Goal: Information Seeking & Learning: Learn about a topic

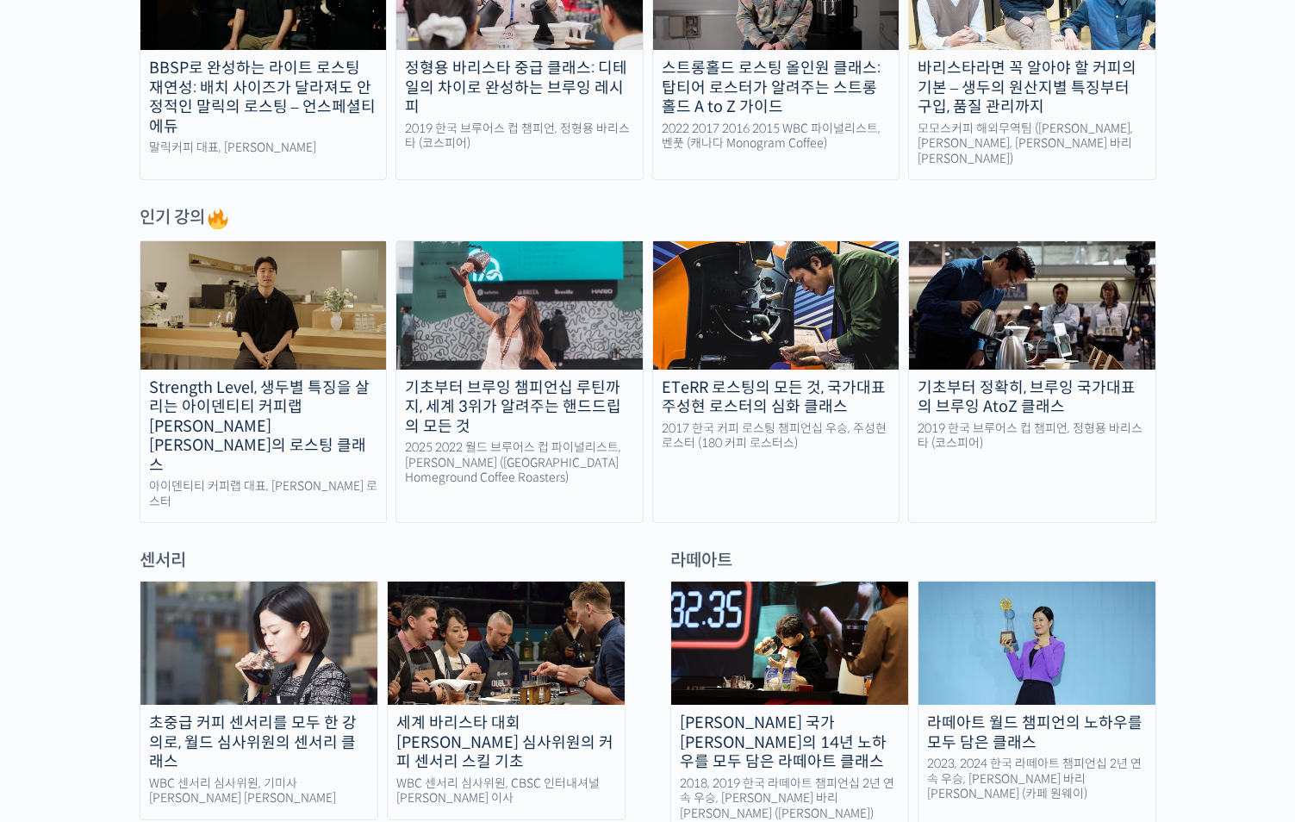
scroll to position [402, 0]
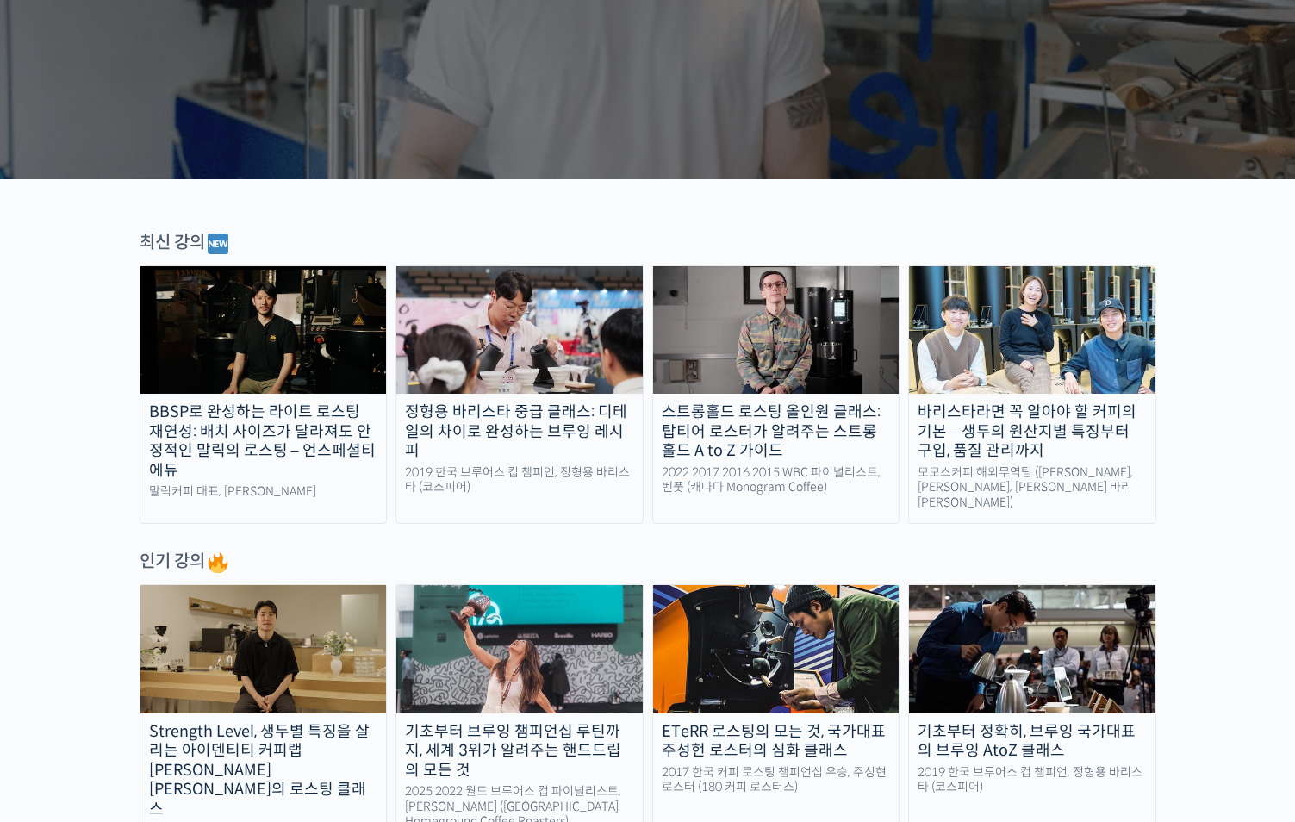
click at [314, 327] on img at bounding box center [263, 330] width 246 height 128
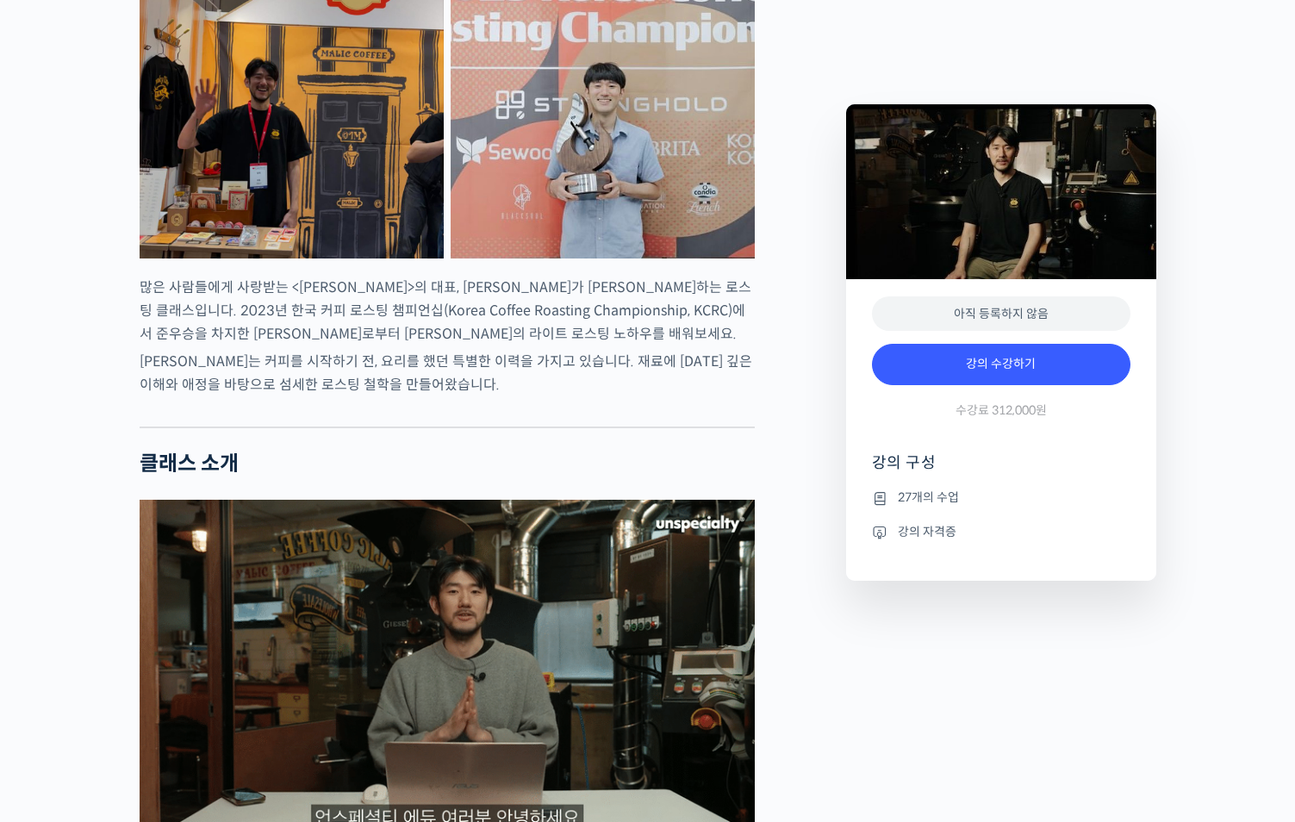
scroll to position [603, 0]
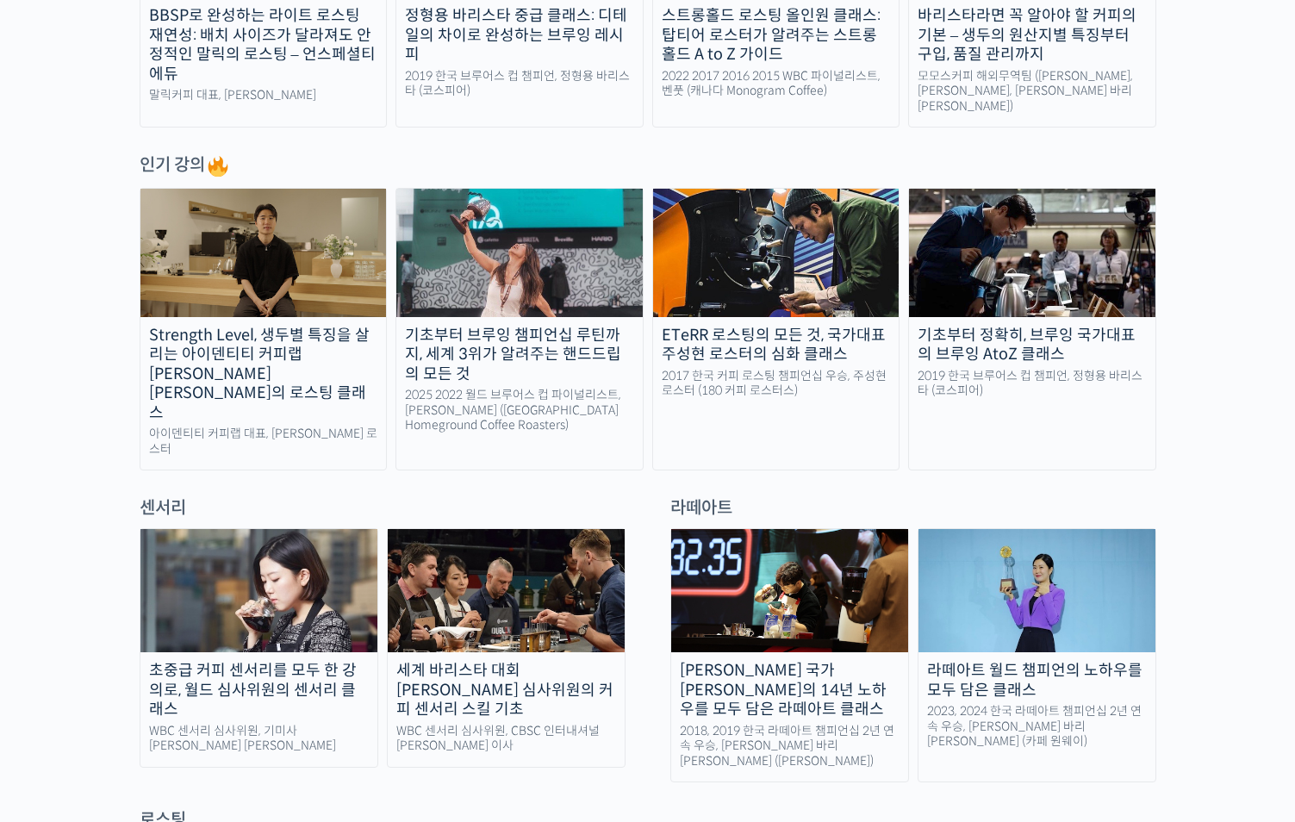
scroll to position [805, 0]
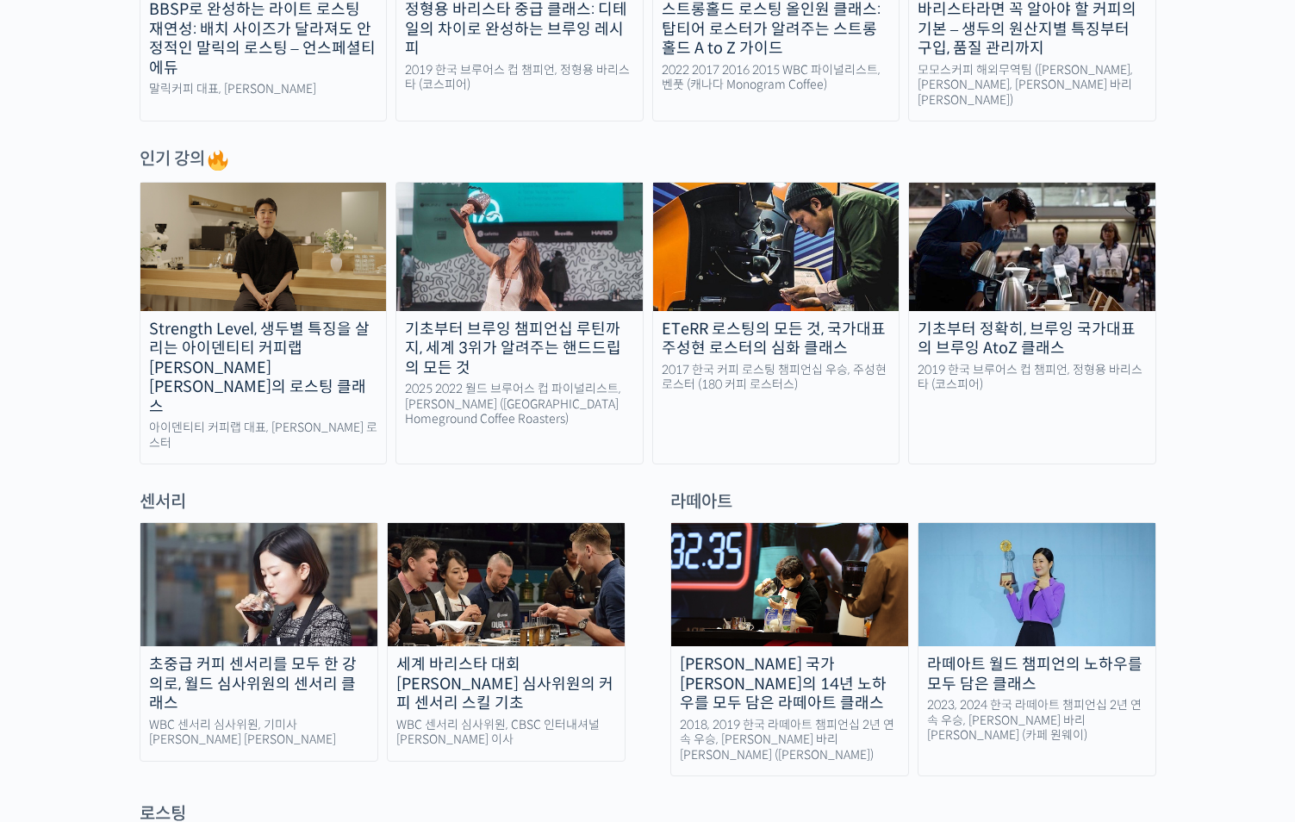
click at [996, 299] on img at bounding box center [1032, 247] width 246 height 128
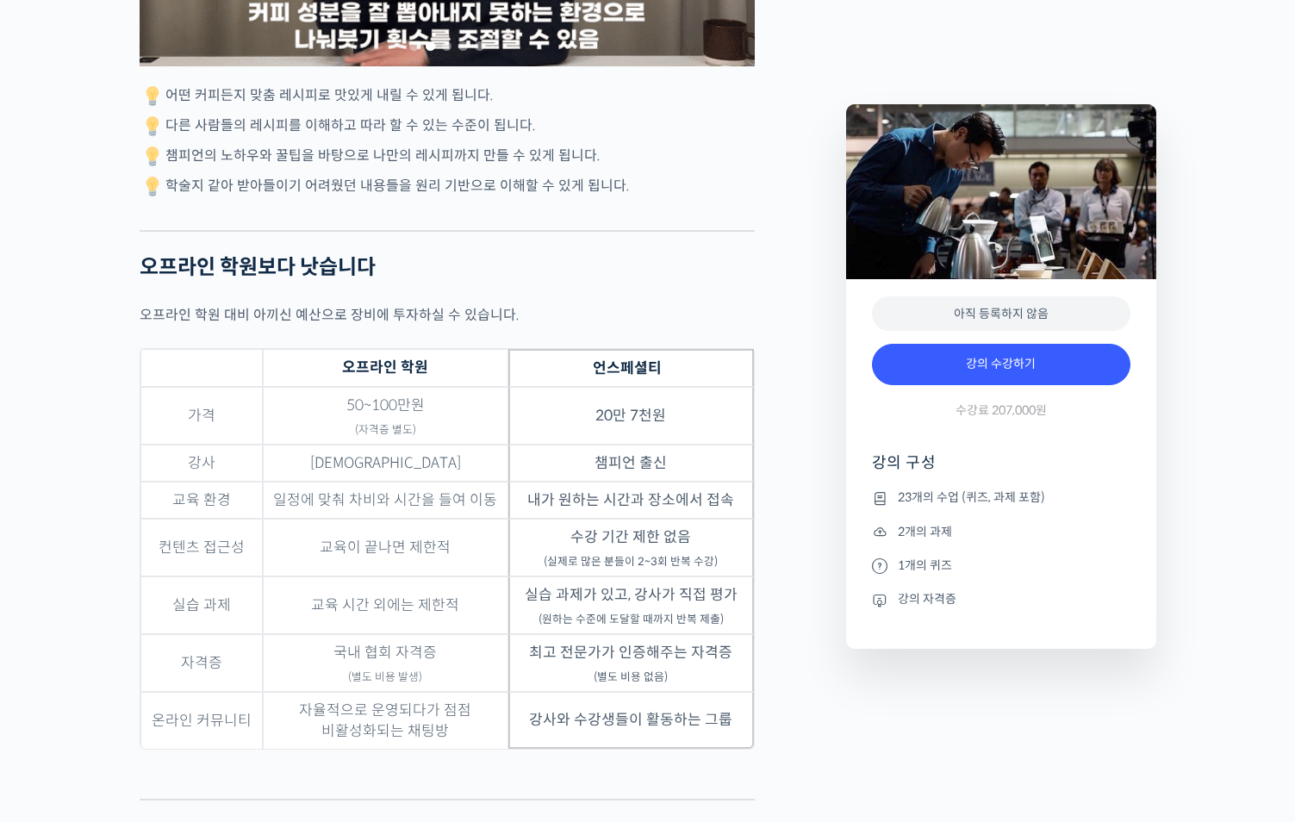
scroll to position [5229, 0]
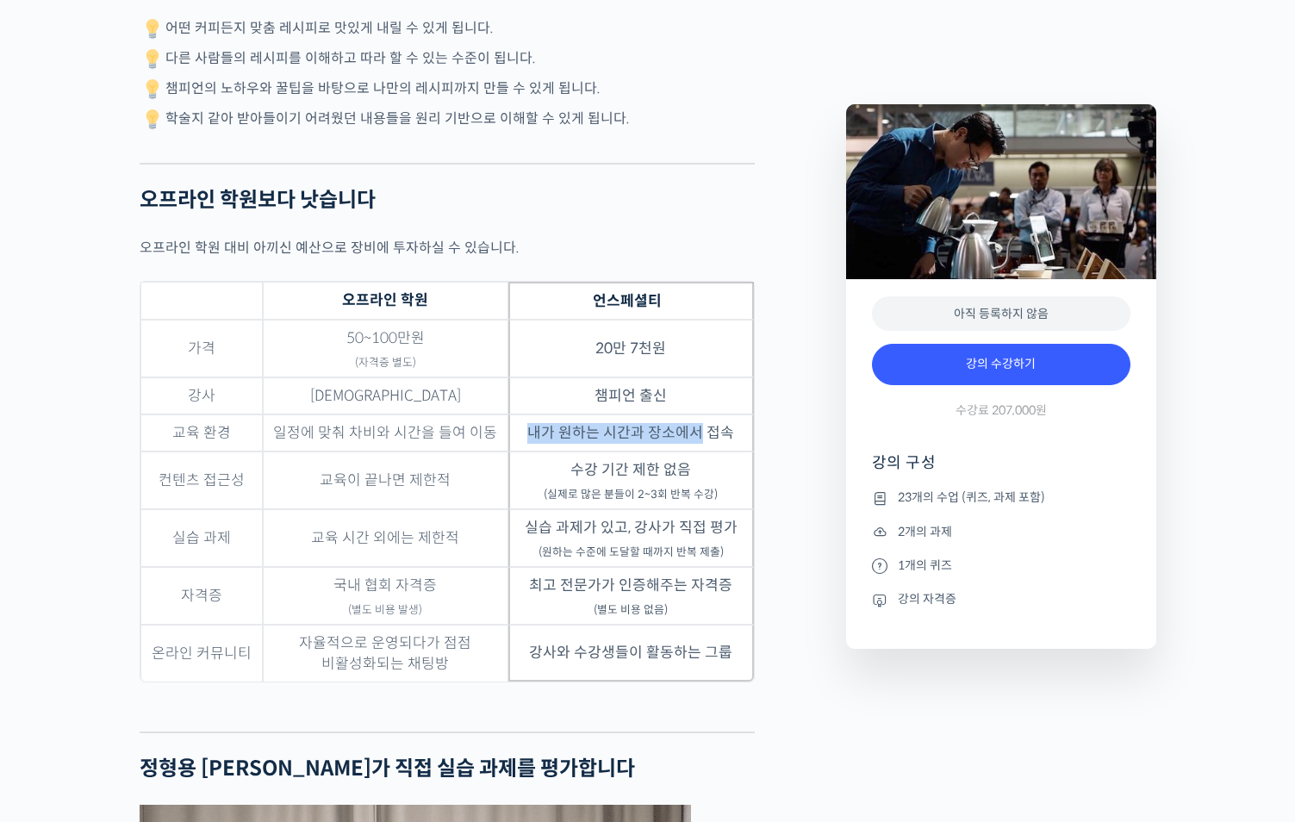
drag, startPoint x: 702, startPoint y: 482, endPoint x: 536, endPoint y: 487, distance: 165.6
click at [536, 452] on td "내가 원하는 시간과 장소에서 접속" at bounding box center [631, 433] width 246 height 37
drag, startPoint x: 553, startPoint y: 482, endPoint x: 720, endPoint y: 480, distance: 167.2
click at [720, 452] on tr "교육 환경 일정에 맞춰 차비와 시간을 들여 이동 내가 원하는 시간과 장소에서 접속" at bounding box center [447, 433] width 614 height 37
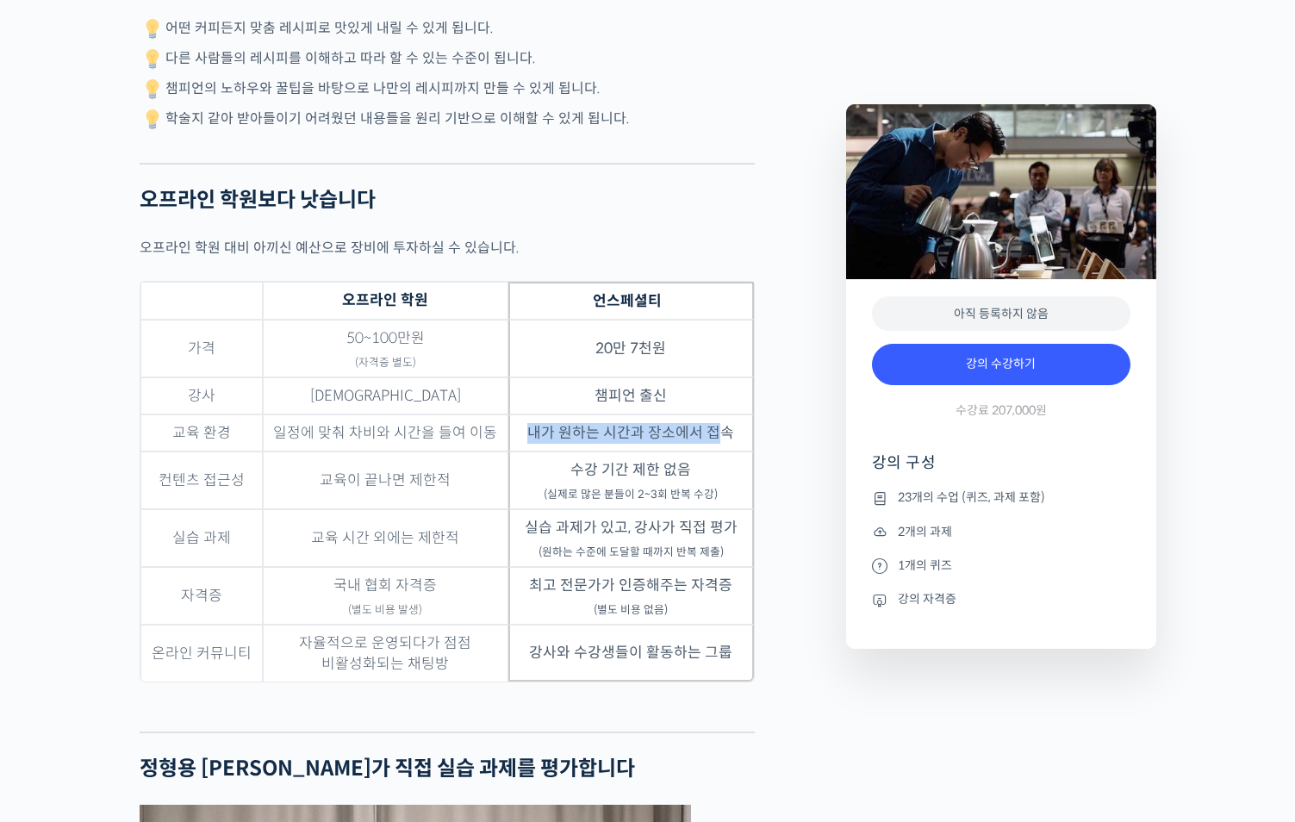
click at [720, 452] on td "내가 원하는 시간과 장소에서 접속" at bounding box center [631, 433] width 246 height 37
drag, startPoint x: 569, startPoint y: 518, endPoint x: 684, endPoint y: 544, distance: 118.3
click at [684, 509] on td "수강 기간 제한 없음 (실제로 많은 분들이 2~3회 반복 수강)" at bounding box center [631, 481] width 246 height 58
click at [684, 502] on sub "(실제로 많은 분들이 2~3회 반복 수강)" at bounding box center [631, 495] width 174 height 14
drag, startPoint x: 717, startPoint y: 544, endPoint x: 538, endPoint y: 509, distance: 182.5
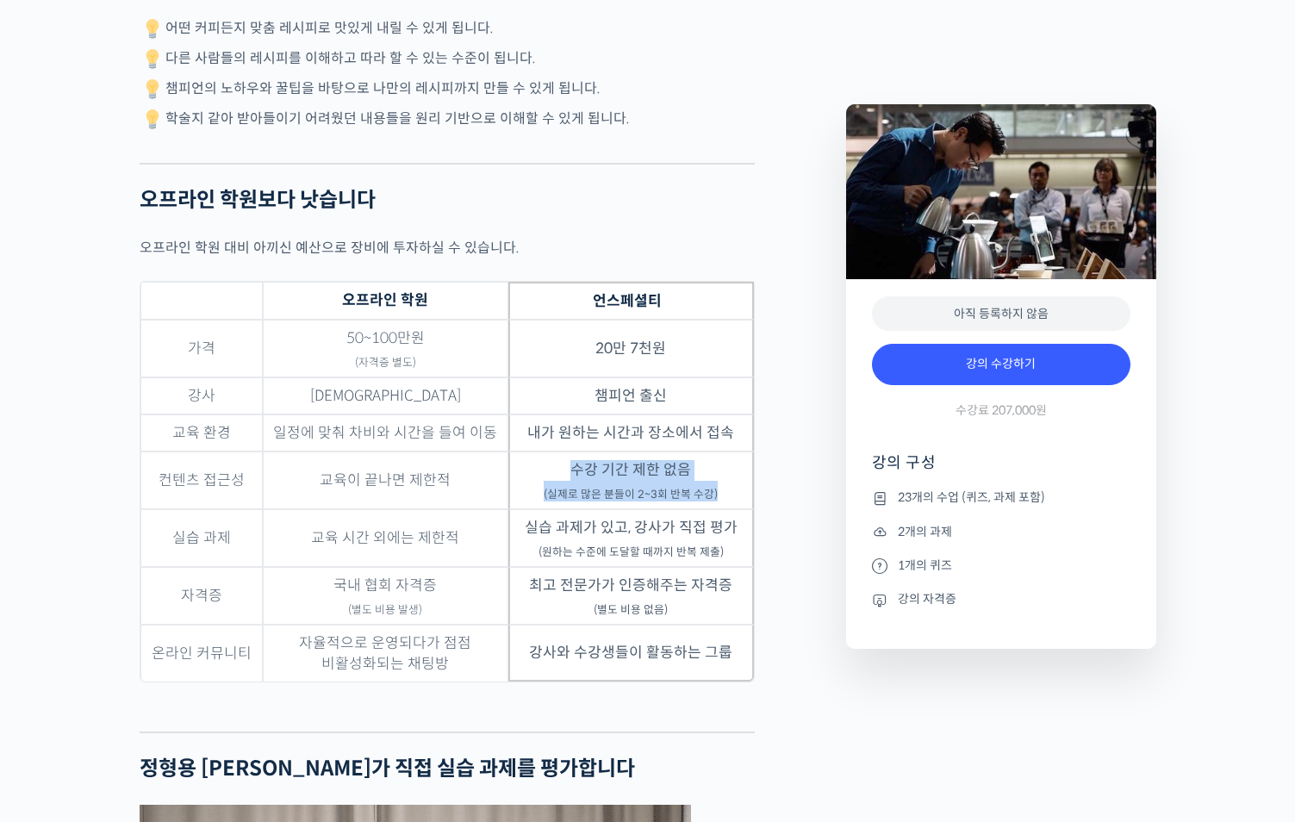
click at [538, 509] on td "수강 기간 제한 없음 (실제로 많은 분들이 2~3회 반복 수강)" at bounding box center [631, 481] width 246 height 58
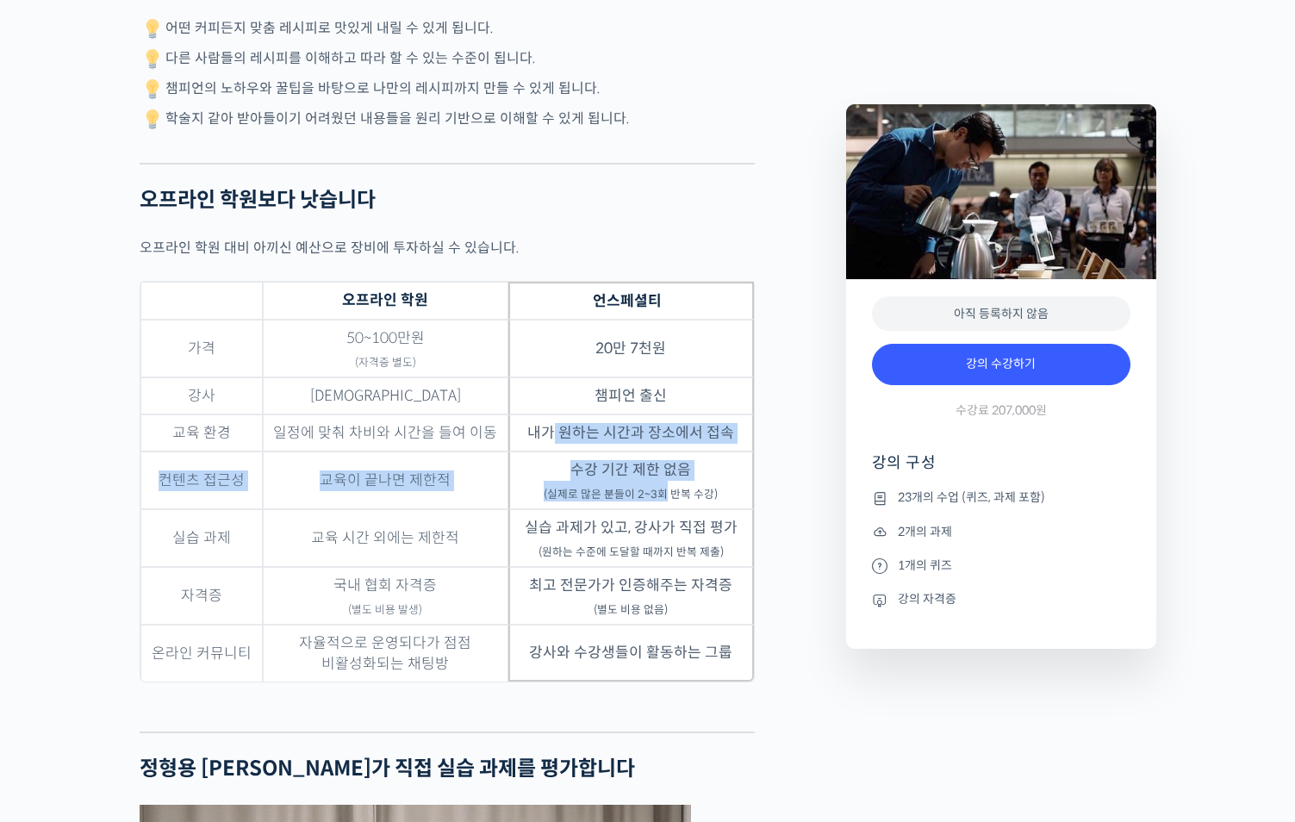
drag, startPoint x: 555, startPoint y: 490, endPoint x: 667, endPoint y: 544, distance: 124.1
click at [665, 544] on tbody "가격 50~100만원 (자격증 별도) 20만 7천원 강사 복불복 챔피언 출신 교육 환경 일정에 맞춰 차비와 시간을 들여 이동 내가 원하는 시간…" at bounding box center [447, 501] width 614 height 362
click at [667, 502] on sub "(실제로 많은 분들이 2~3회 반복 수강)" at bounding box center [631, 495] width 174 height 14
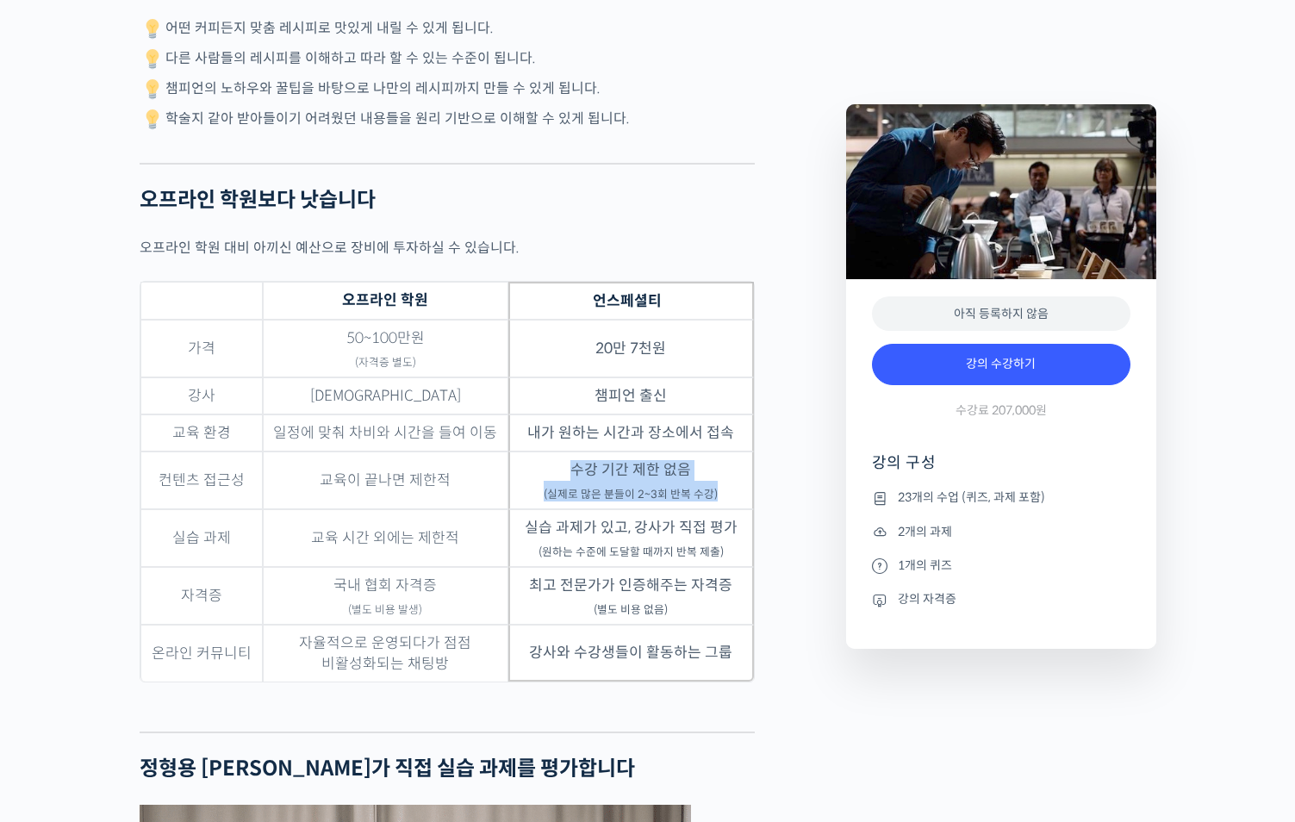
drag, startPoint x: 729, startPoint y: 544, endPoint x: 557, endPoint y: 501, distance: 177.7
click at [557, 501] on td "수강 기간 제한 없음 (실제로 많은 분들이 2~3회 반복 수강)" at bounding box center [631, 481] width 246 height 58
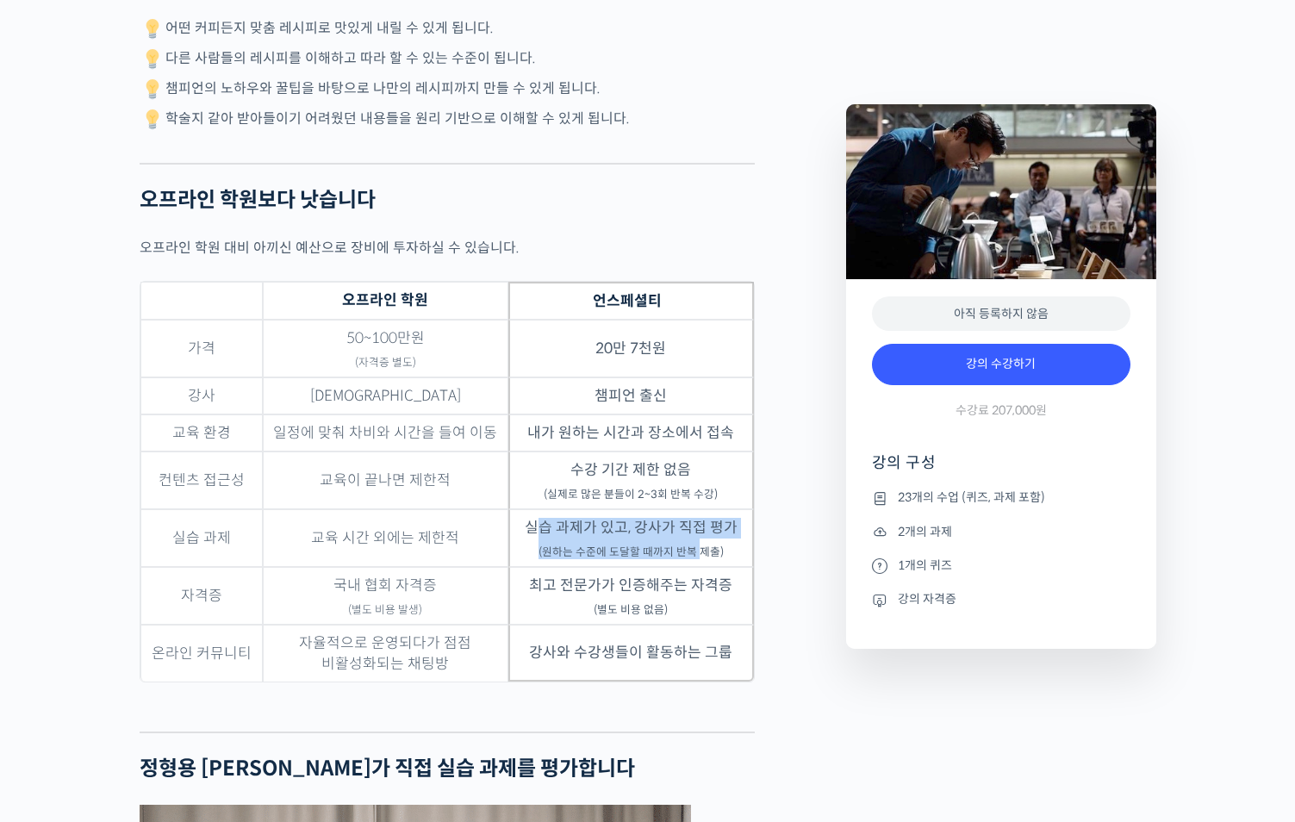
drag, startPoint x: 538, startPoint y: 571, endPoint x: 698, endPoint y: 592, distance: 161.6
click at [698, 567] on td "실습 과제가 있고, 강사가 직접 평가 (원하는 수준에 도달할 때까지 반복 제출)" at bounding box center [631, 538] width 246 height 58
click at [698, 559] on sub "(원하는 수준에 도달할 때까지 반복 제출)" at bounding box center [631, 553] width 185 height 14
drag, startPoint x: 726, startPoint y: 599, endPoint x: 508, endPoint y: 580, distance: 218.0
click at [508, 567] on td "실습 과제가 있고, 강사가 직접 평가 (원하는 수준에 도달할 때까지 반복 제출)" at bounding box center [631, 538] width 246 height 58
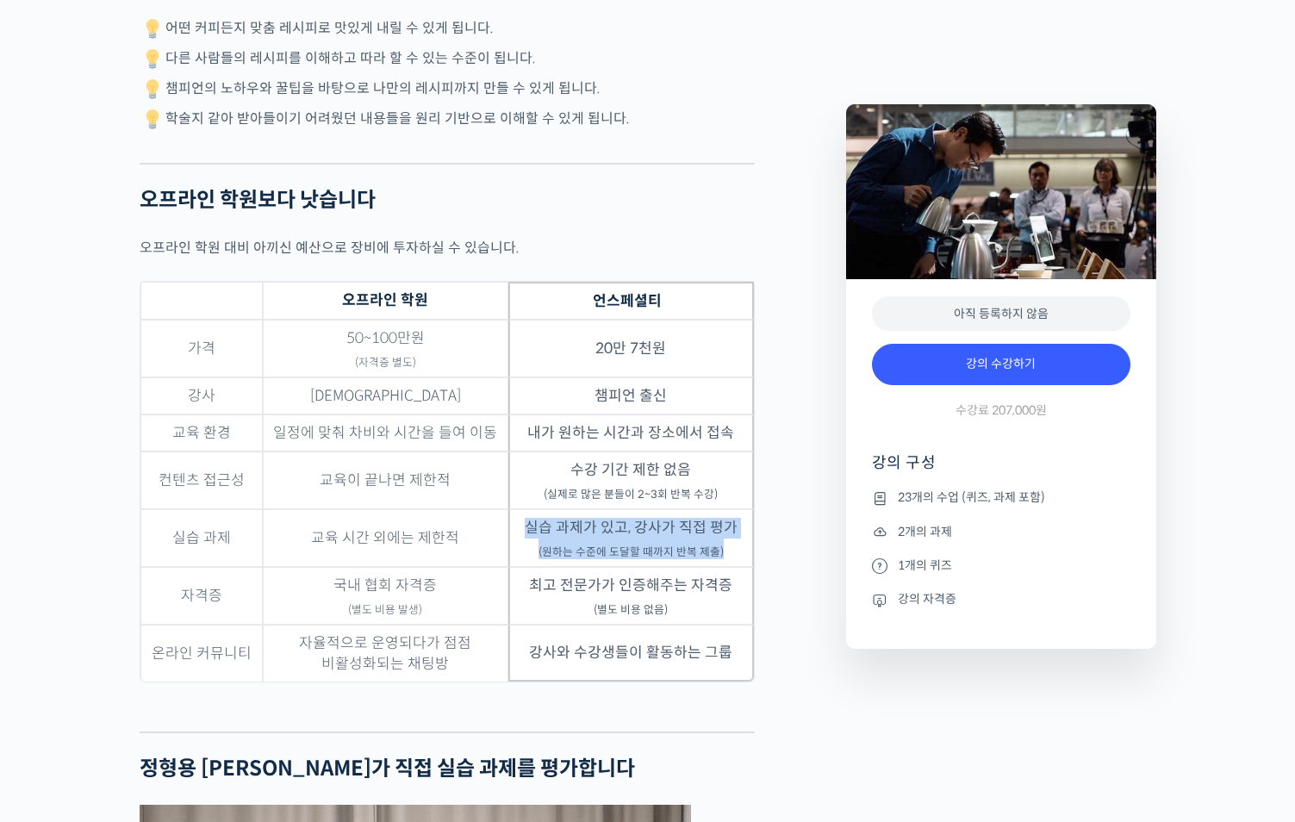
click at [508, 567] on td "실습 과제가 있고, 강사가 직접 평가 (원하는 수준에 도달할 때까지 반복 제출)" at bounding box center [631, 538] width 246 height 58
drag, startPoint x: 533, startPoint y: 575, endPoint x: 738, endPoint y: 594, distance: 206.0
click at [738, 567] on td "실습 과제가 있고, 강사가 직접 평가 (원하는 수준에 도달할 때까지 반복 제출)" at bounding box center [631, 538] width 246 height 58
drag, startPoint x: 545, startPoint y: 575, endPoint x: 707, endPoint y: 609, distance: 165.6
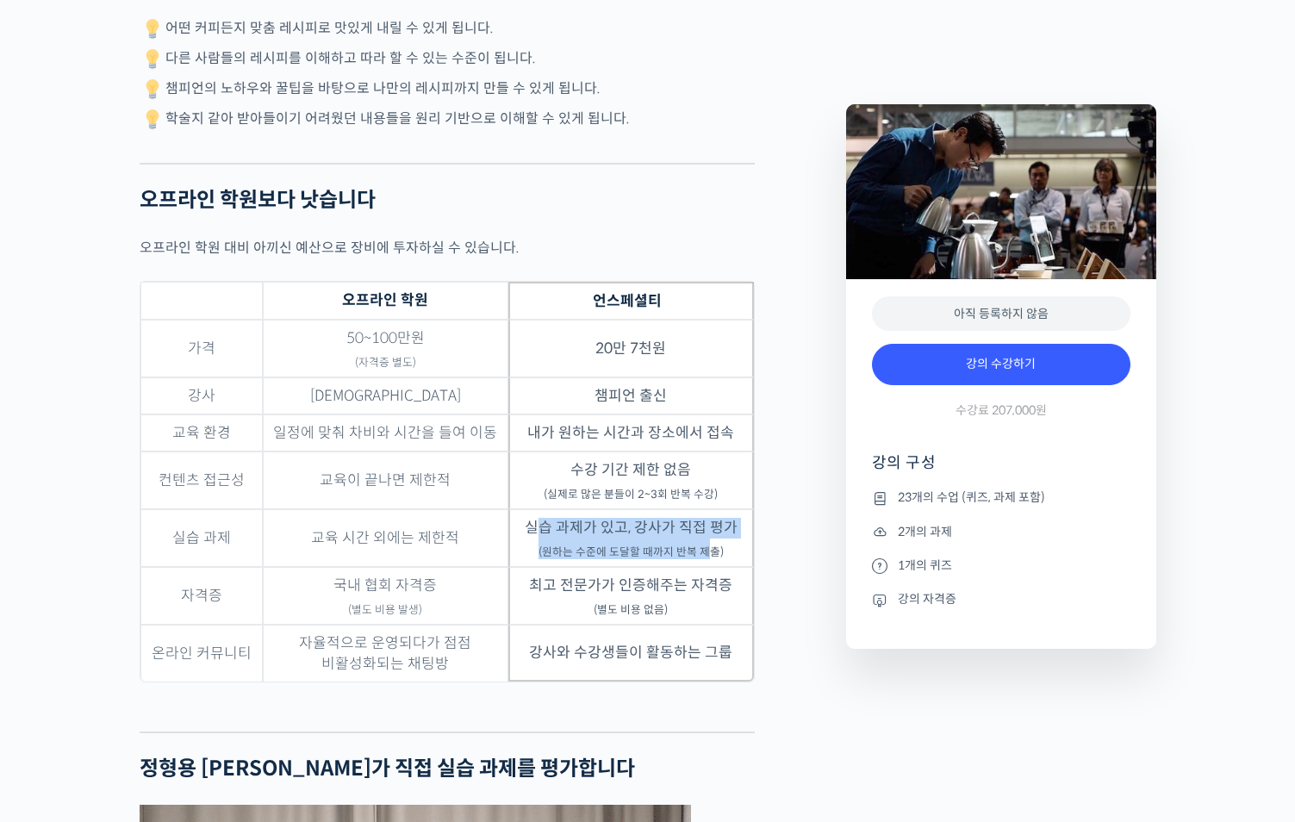
click at [707, 567] on td "실습 과제가 있고, 강사가 직접 평가 (원하는 수준에 도달할 때까지 반복 제출)" at bounding box center [631, 538] width 246 height 58
drag, startPoint x: 526, startPoint y: 578, endPoint x: 710, endPoint y: 608, distance: 186.7
click at [710, 567] on td "실습 과제가 있고, 강사가 직접 평가 (원하는 수준에 도달할 때까지 반복 제출)" at bounding box center [631, 538] width 246 height 58
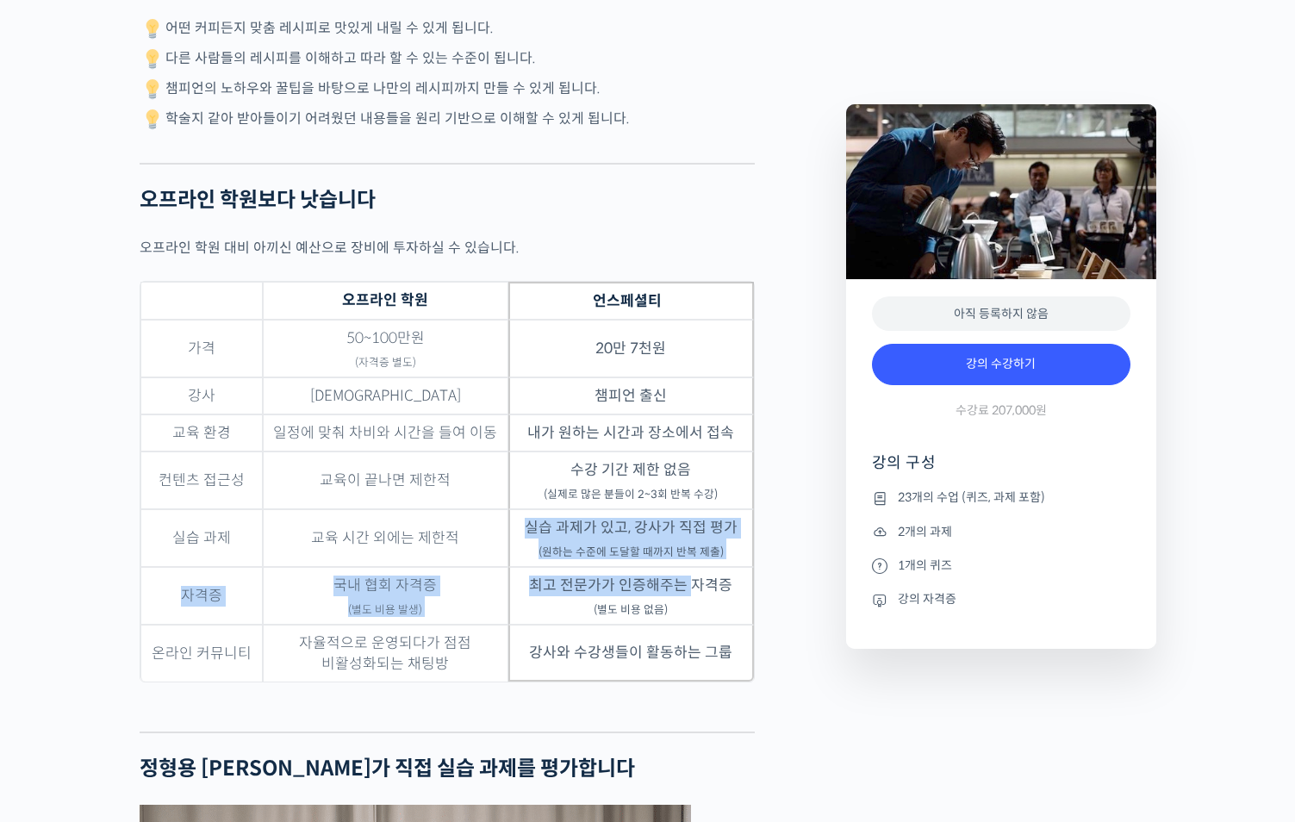
drag, startPoint x: 515, startPoint y: 580, endPoint x: 691, endPoint y: 635, distance: 184.3
click at [691, 635] on tbody "가격 50~100만원 (자격증 별도) 20만 7천원 강사 복불복 챔피언 출신 교육 환경 일정에 맞춰 차비와 시간을 들여 이동 내가 원하는 시간…" at bounding box center [447, 501] width 614 height 362
click at [691, 625] on td "최고 전문가가 인증해주는 자격증 (별도 비용 없음)" at bounding box center [631, 596] width 246 height 58
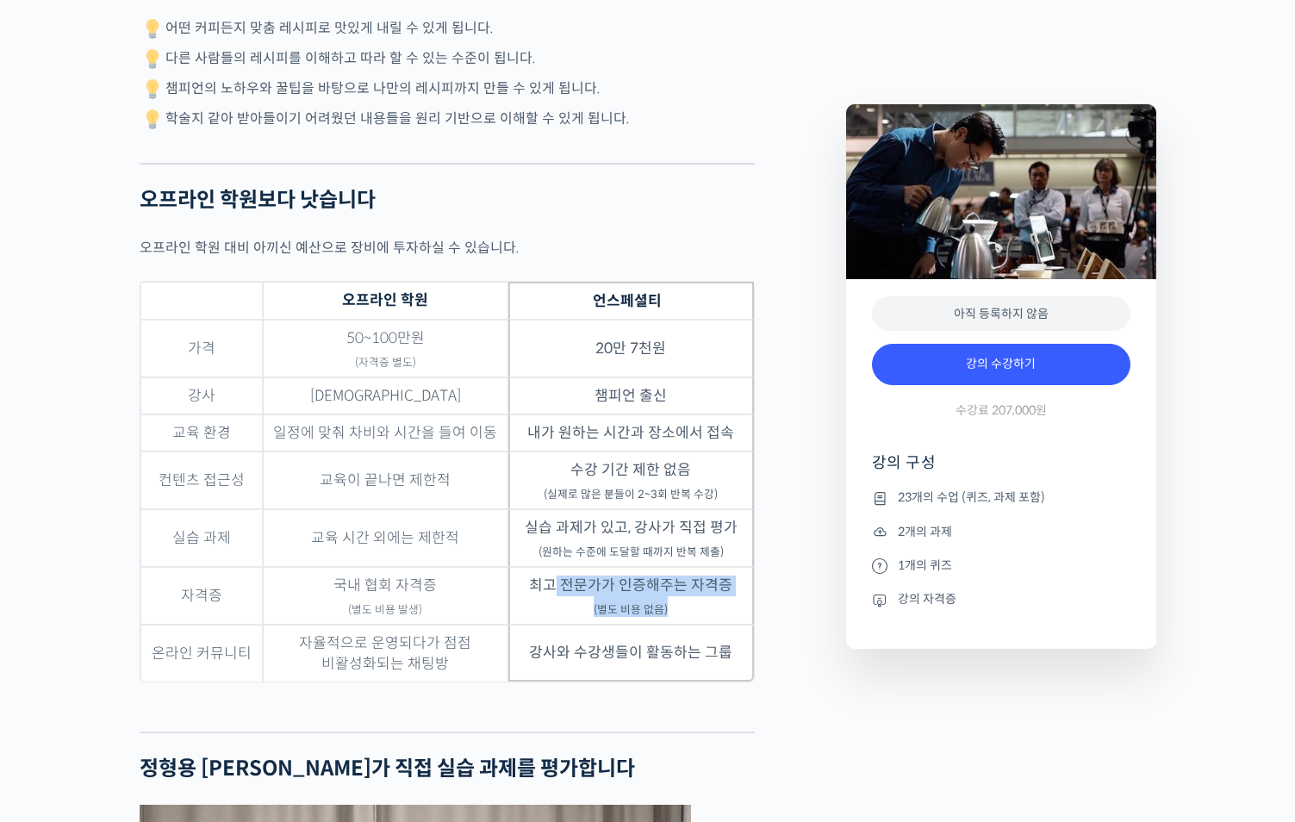
drag, startPoint x: 553, startPoint y: 630, endPoint x: 686, endPoint y: 649, distance: 134.1
click at [686, 625] on td "최고 전문가가 인증해주는 자격증 (별도 비용 없음)" at bounding box center [631, 596] width 246 height 58
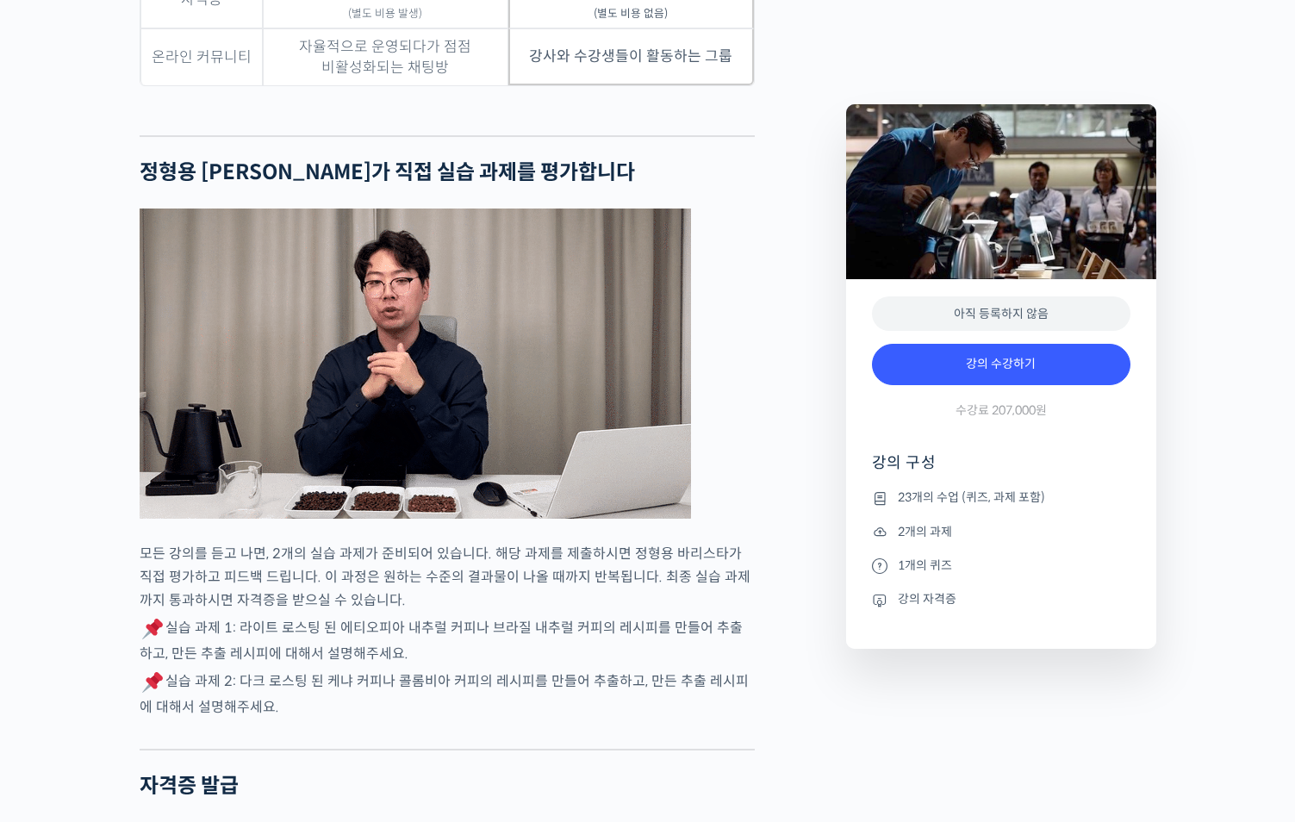
scroll to position [5832, 0]
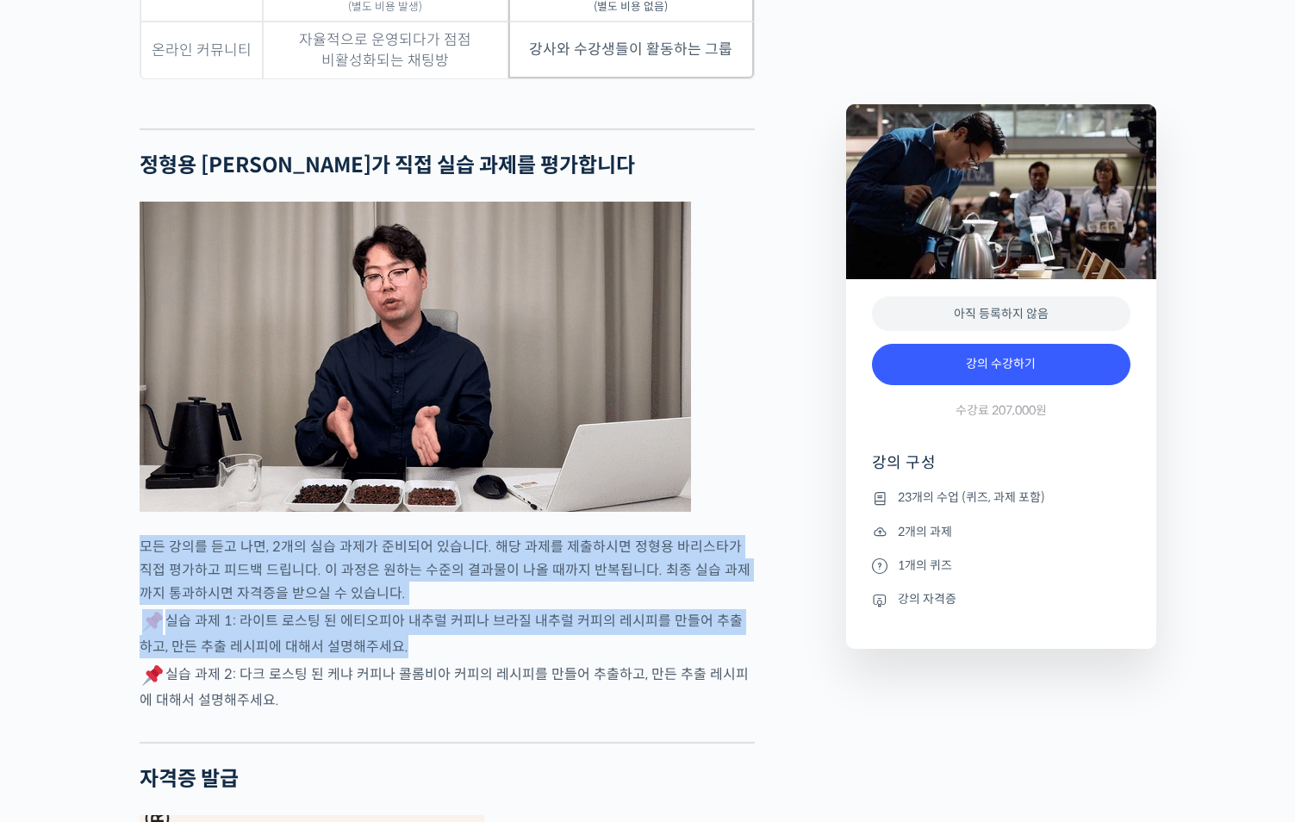
drag, startPoint x: 152, startPoint y: 596, endPoint x: 427, endPoint y: 695, distance: 293.3
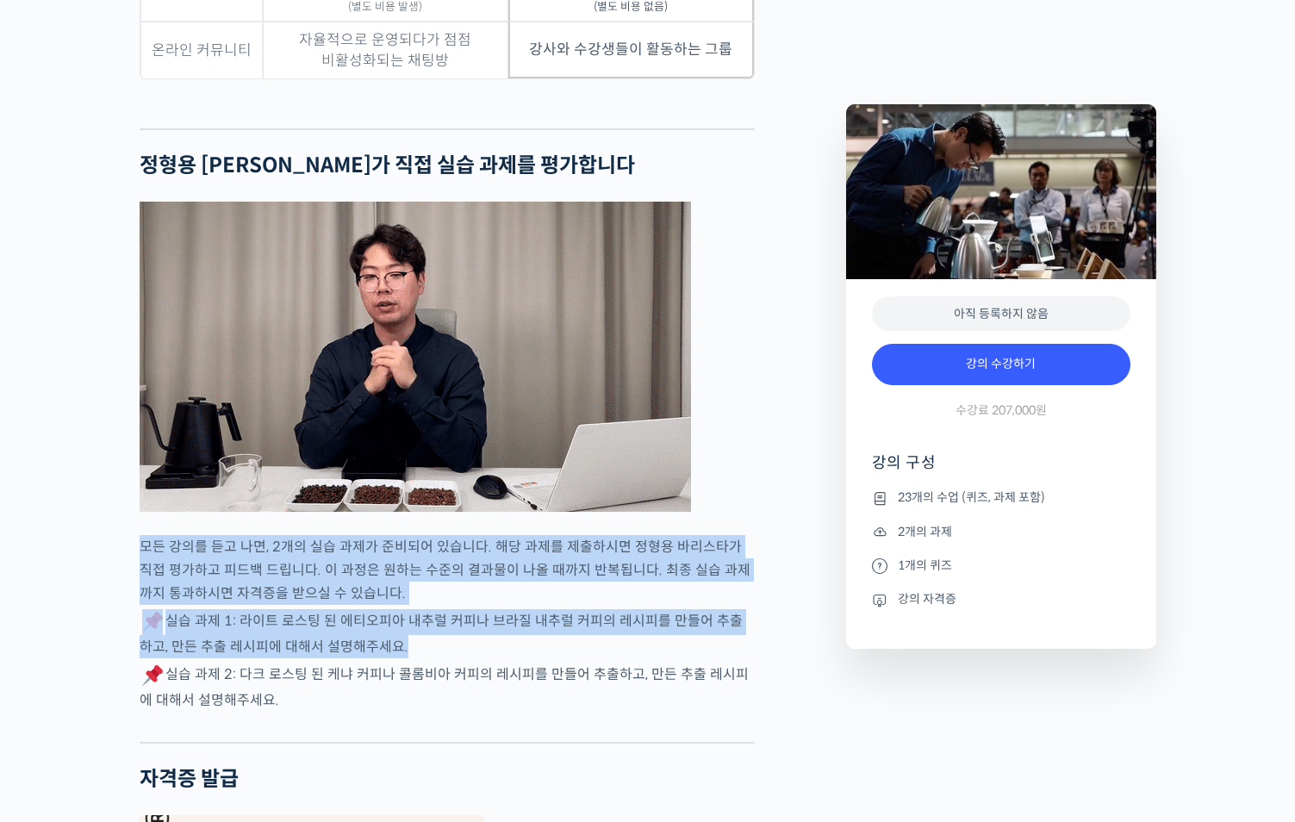
click at [427, 695] on div "정형용 바리스타를 소개합니다! <코스피어(cospir)> 대표 2019 Korea Brewers Cup Championship 우승 2019 …" at bounding box center [484, 149] width 707 height 10543
click at [426, 658] on p "실습 과제 1: 라이트 로스팅 된 에티오피아 내추럴 커피나 브라질 내추럴 커피의 레시피를 만들어 추출하고, 만든 추출 레시피에 대해서 설명 해…" at bounding box center [447, 633] width 615 height 49
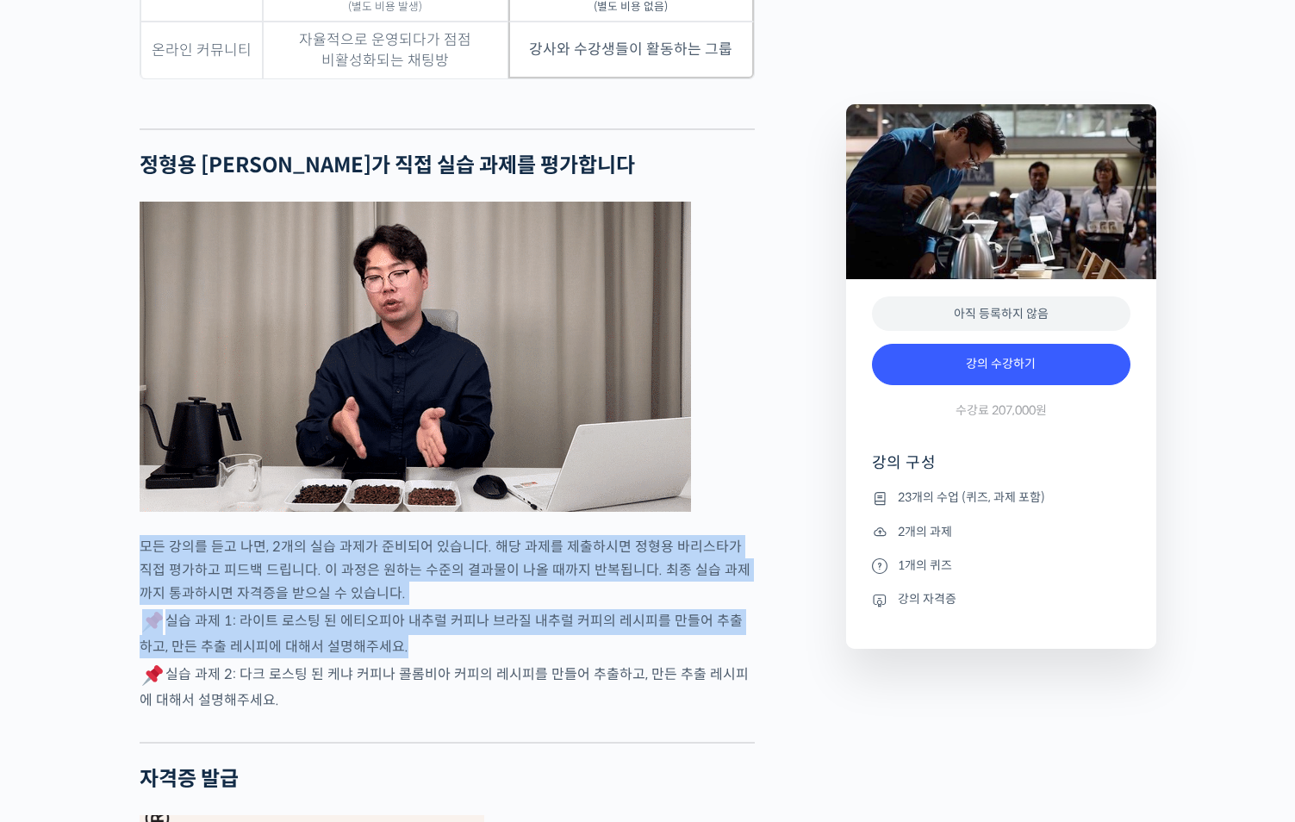
drag, startPoint x: 238, startPoint y: 718, endPoint x: 429, endPoint y: 740, distance: 192.6
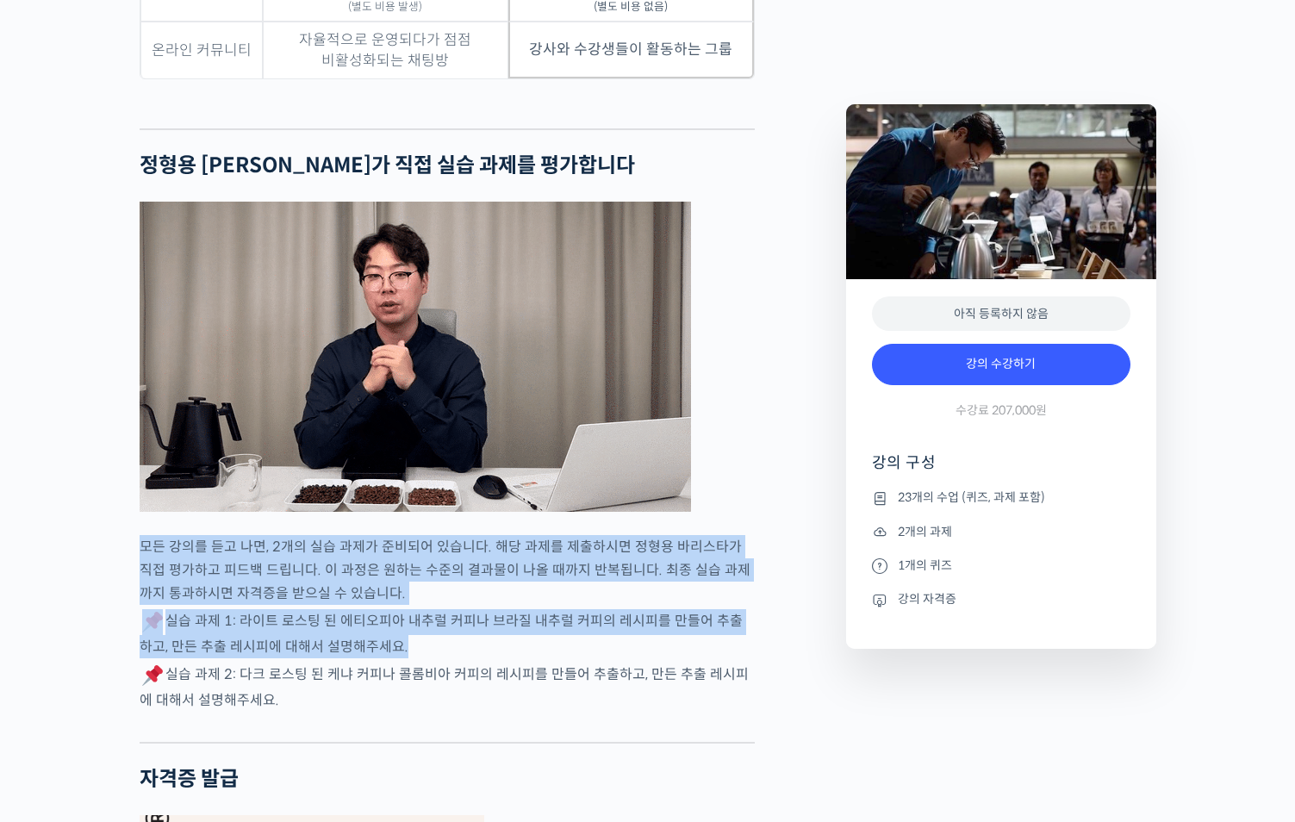
click at [429, 712] on p "실습 과제 2: 다크 로스팅 된 케냐 커피나 콜롬비아 커피의 레시피를 만들어 추출하고, 만든 추출 레시피에 대해서 설명해주세요." at bounding box center [447, 687] width 615 height 49
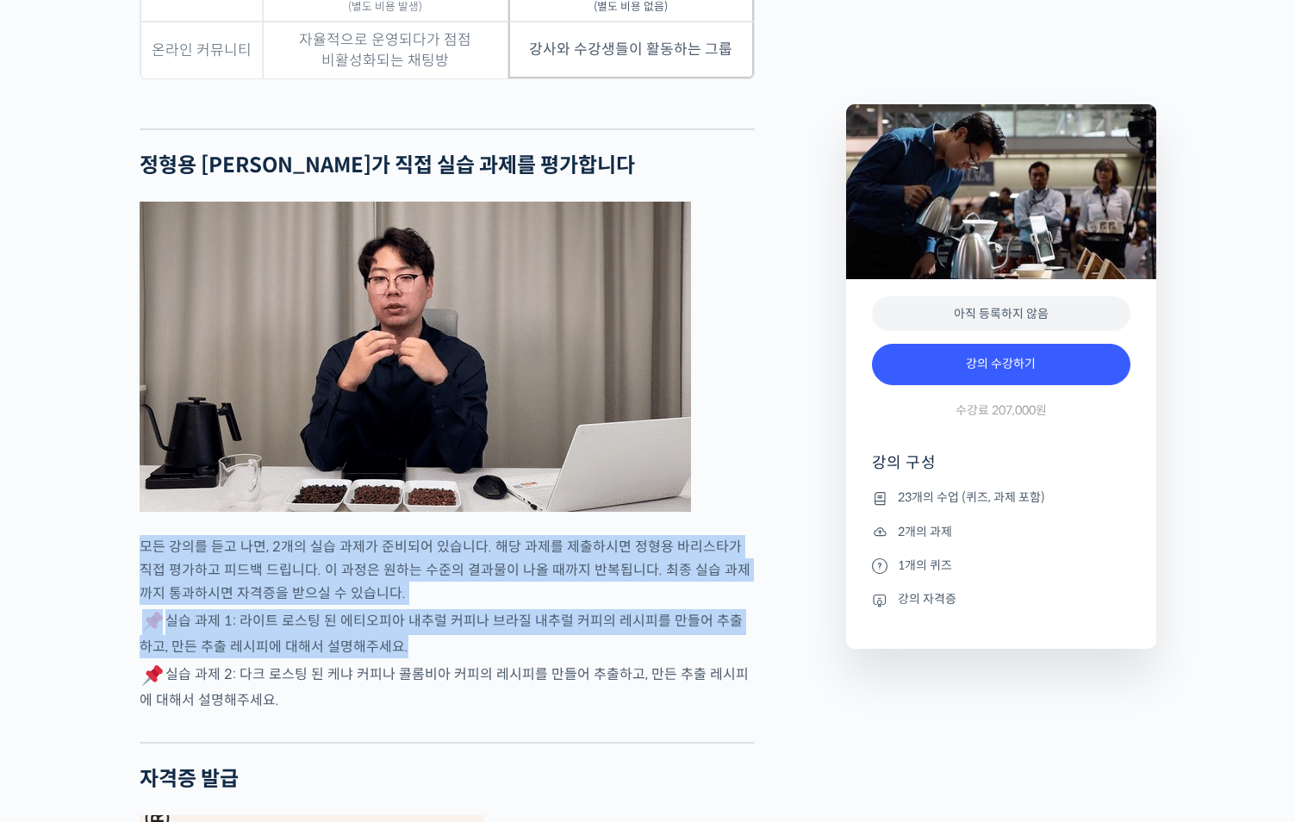
click at [429, 712] on p "실습 과제 2: 다크 로스팅 된 케냐 커피나 콜롬비아 커피의 레시피를 만들어 추출하고, 만든 추출 레시피에 대해서 설명해주세요." at bounding box center [447, 687] width 615 height 49
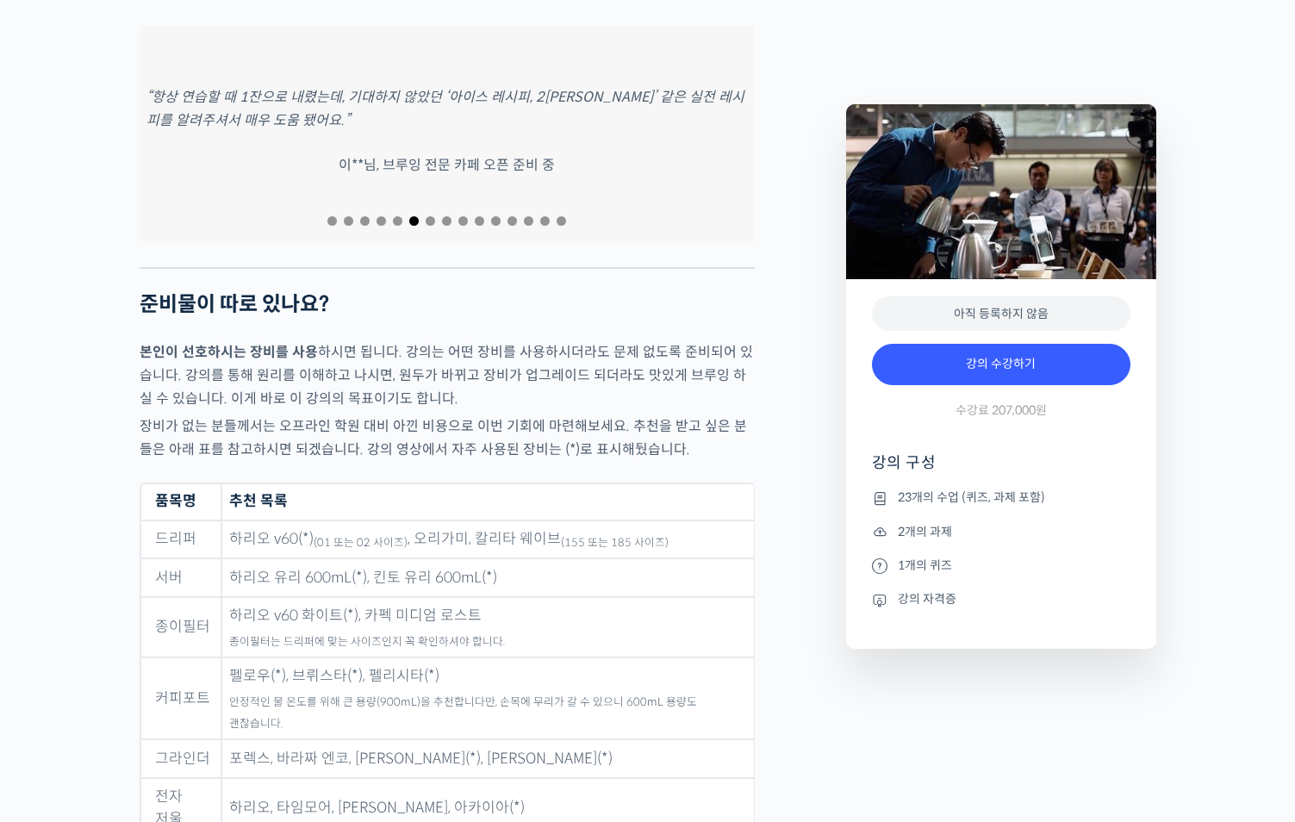
scroll to position [8043, 0]
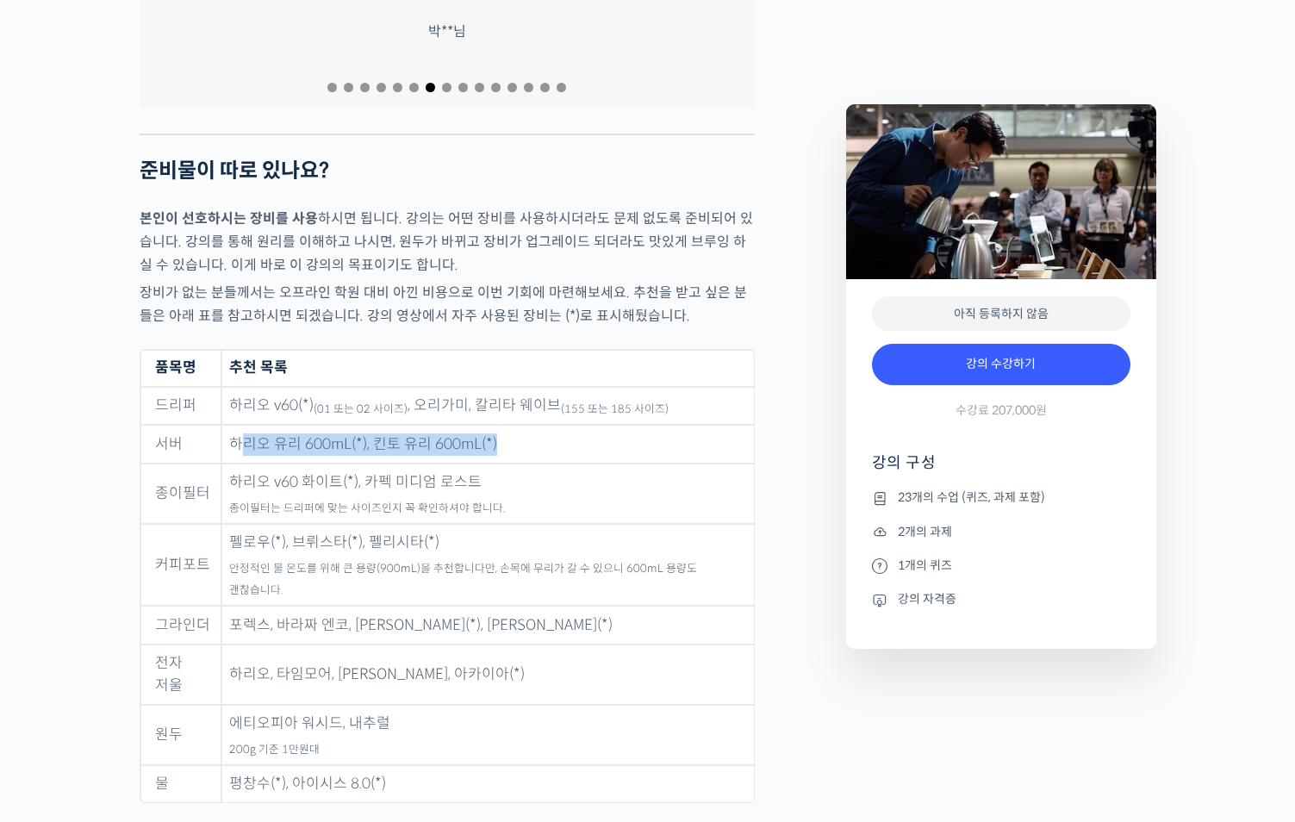
drag, startPoint x: 240, startPoint y: 458, endPoint x: 510, endPoint y: 465, distance: 270.7
click at [510, 464] on td "하리오 유리 600mL(*), 킨토 유리 600mL(*)" at bounding box center [487, 444] width 533 height 39
drag, startPoint x: 241, startPoint y: 504, endPoint x: 448, endPoint y: 509, distance: 206.9
click at [448, 509] on td "하리오 v60 화이트(*), 카펙 미디엄 로스트 종이필터는 드리퍼에 맞는 사이즈인지 꼭 확인하셔야 합니다." at bounding box center [487, 494] width 533 height 60
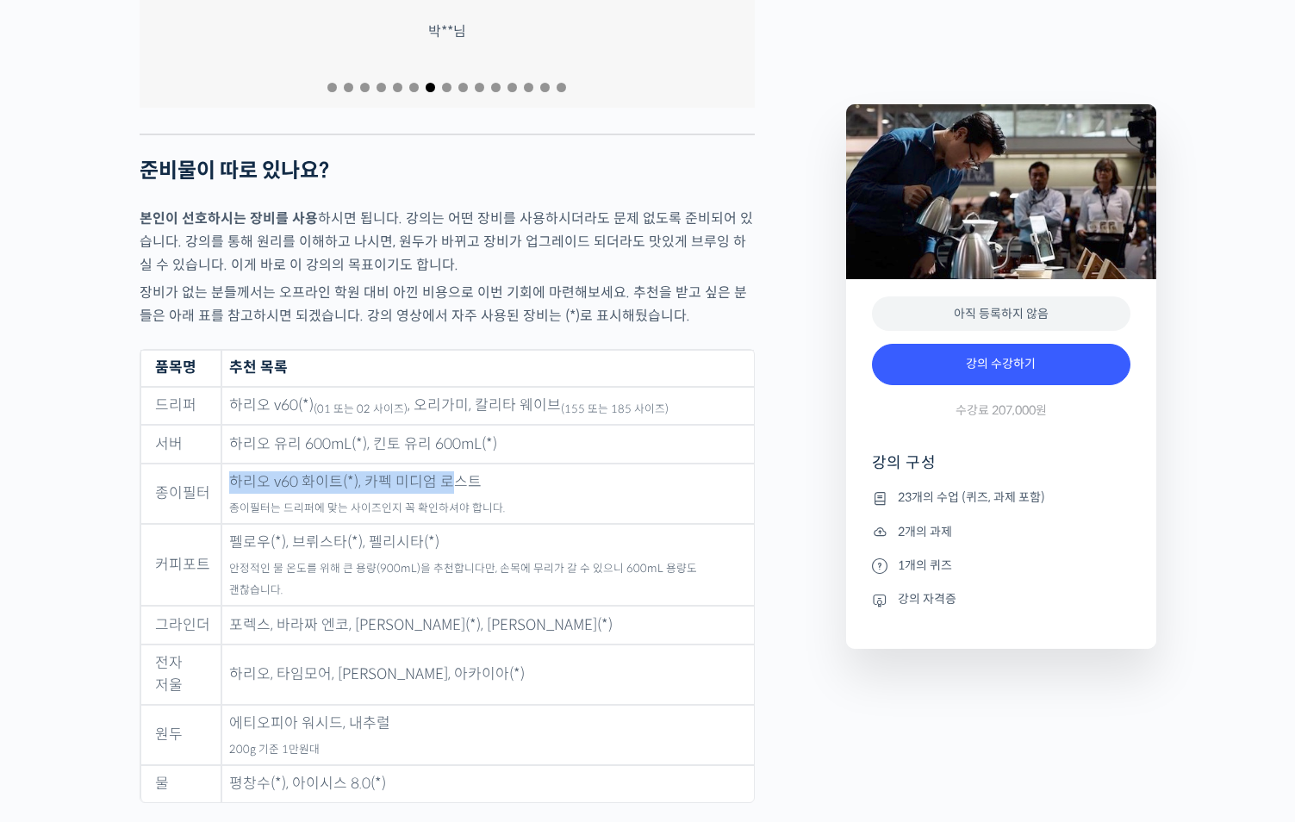
click at [448, 509] on td "하리오 v60 화이트(*), 카펙 미디엄 로스트 종이필터는 드리퍼에 맞는 사이즈인지 꼭 확인하셔야 합니다." at bounding box center [487, 494] width 533 height 60
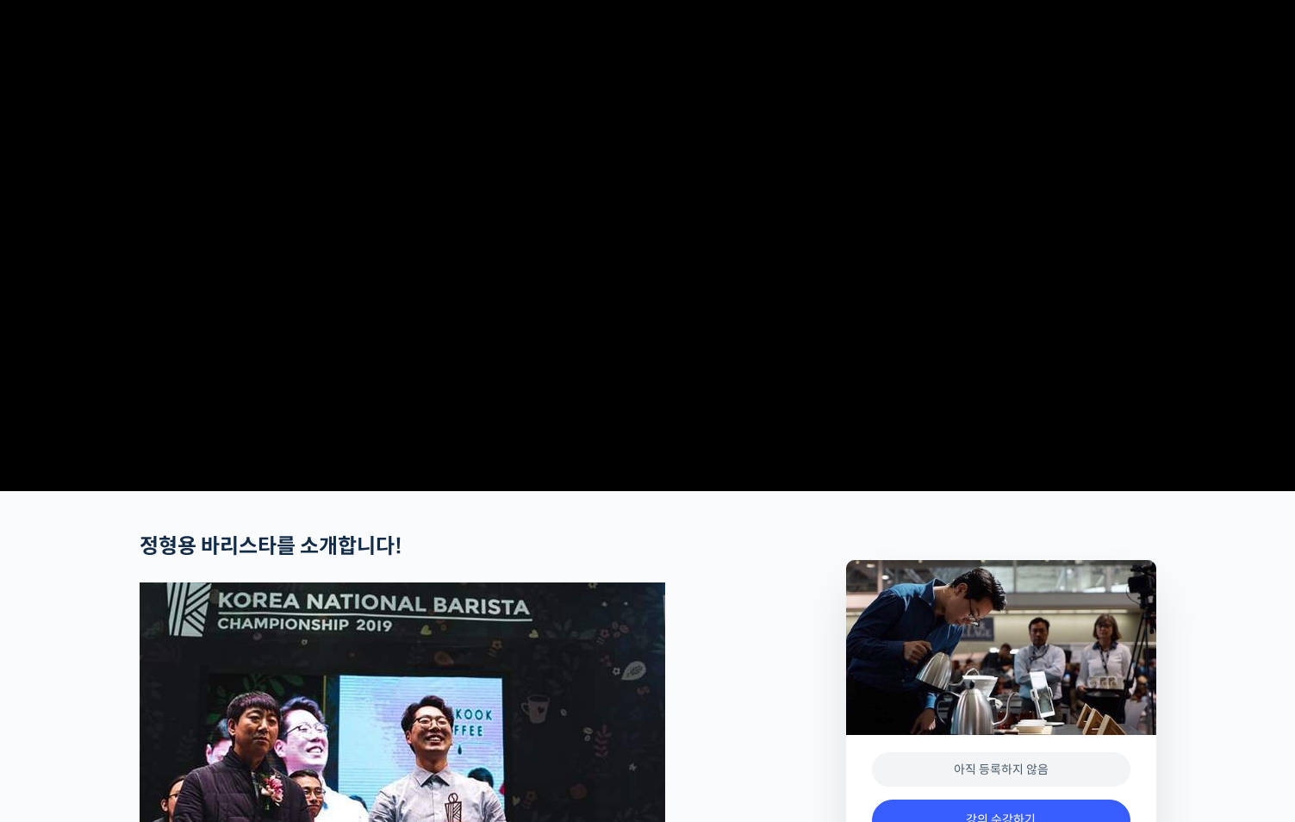
scroll to position [0, 0]
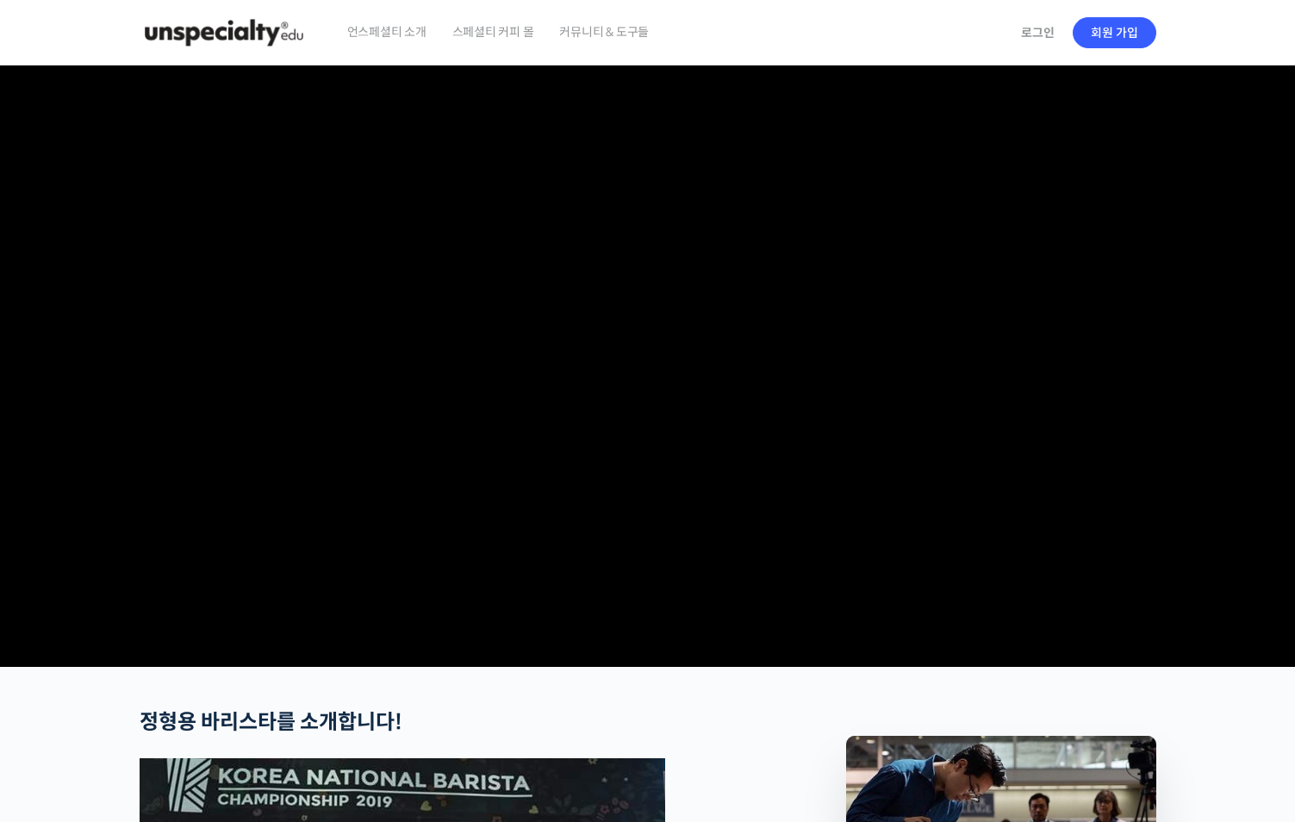
drag, startPoint x: 502, startPoint y: 351, endPoint x: 507, endPoint y: 359, distance: 10.1
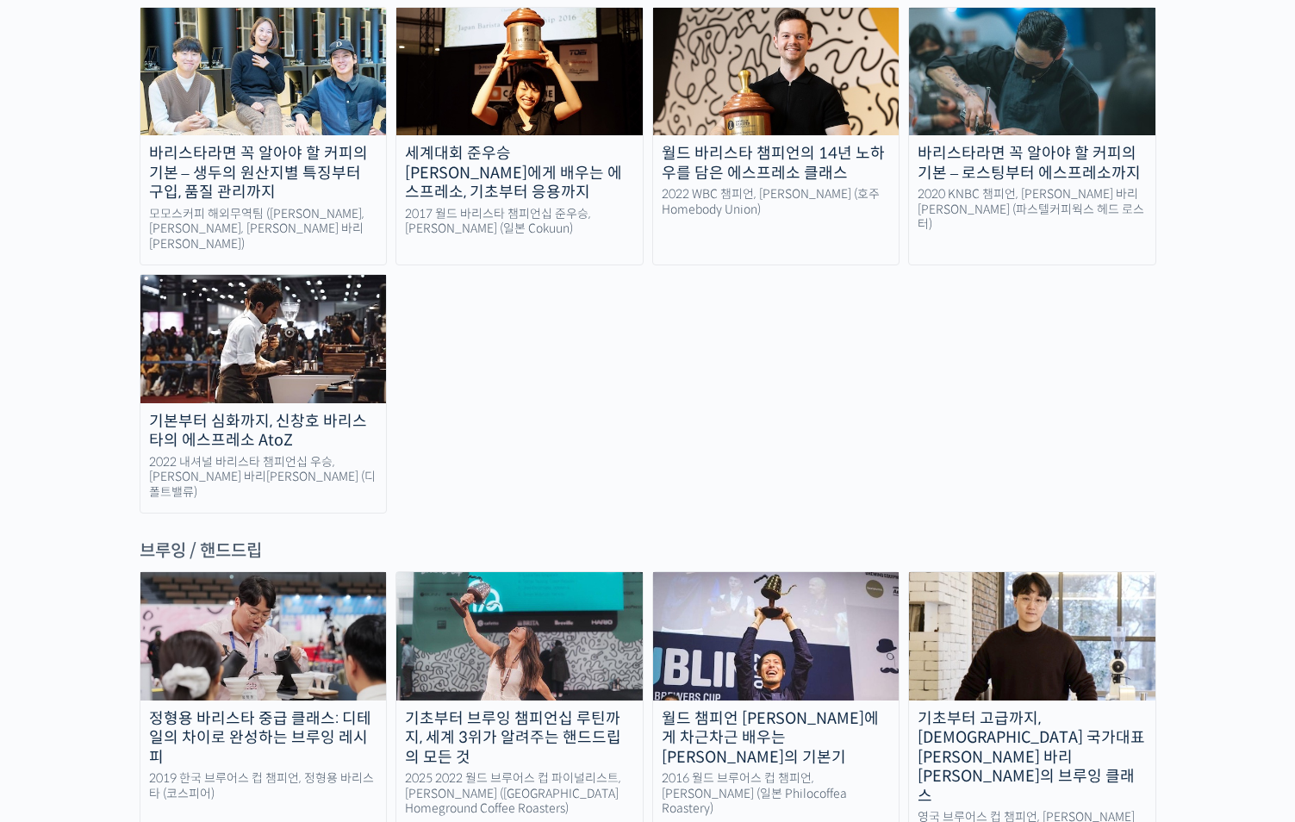
scroll to position [2615, 0]
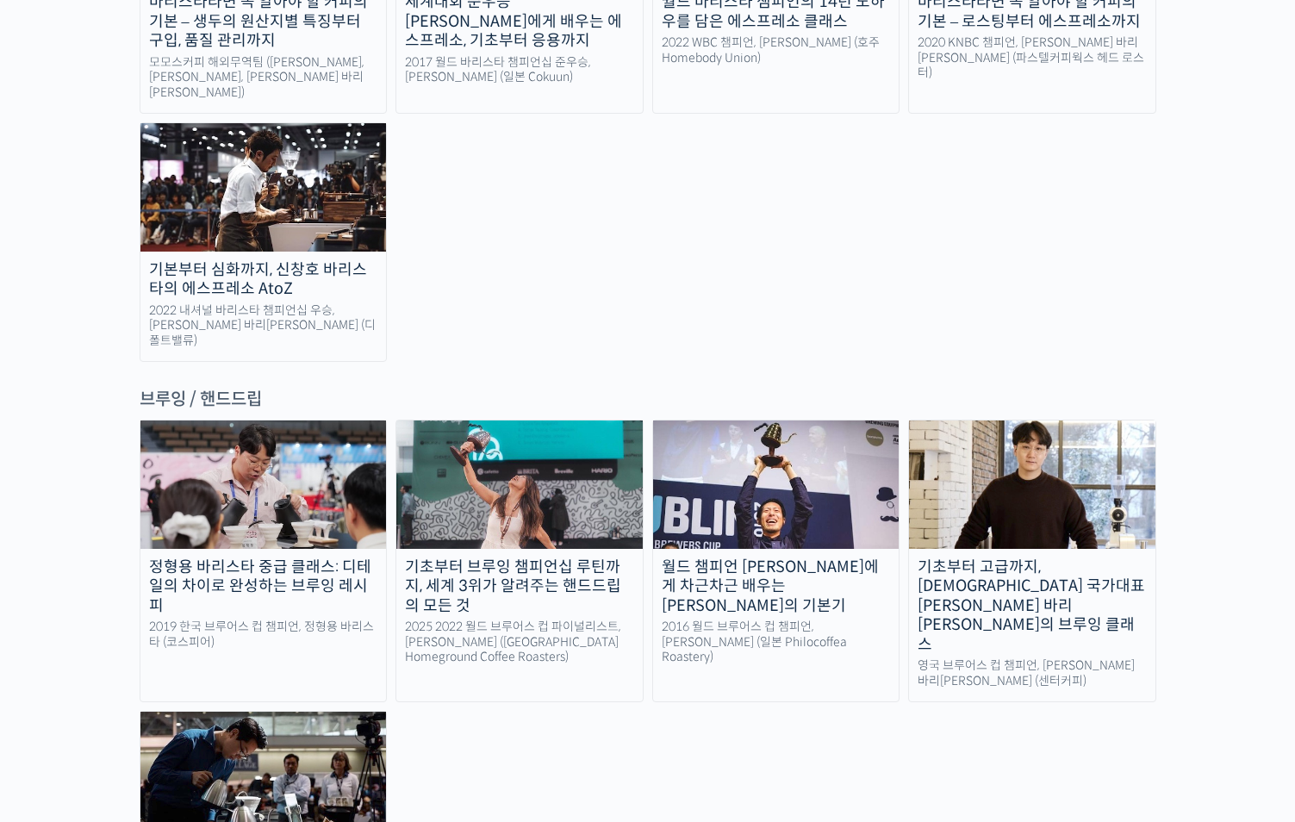
click at [496, 558] on div "기초부터 브루잉 챔피언십 루틴까지, 세계 3위가 알려주는 핸드드립의 모든 것" at bounding box center [519, 587] width 246 height 59
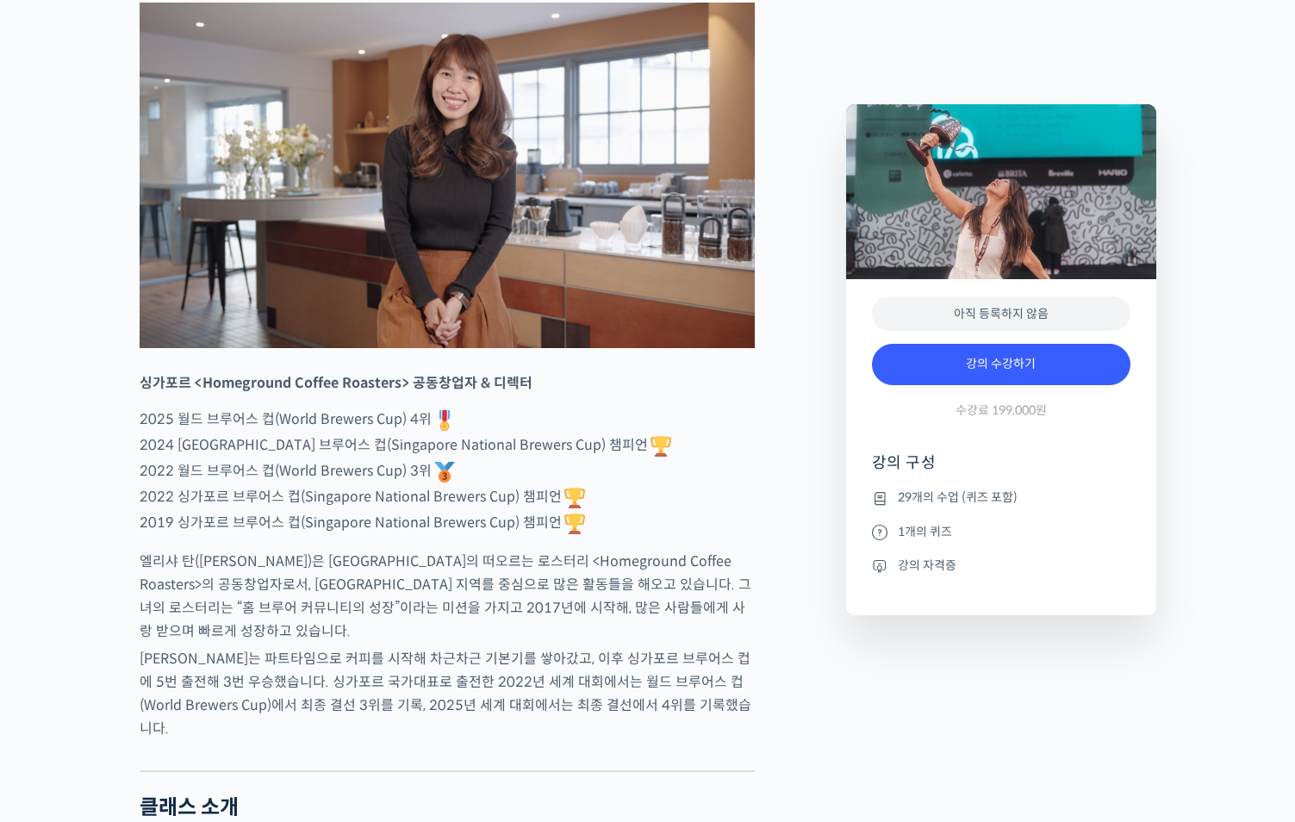
scroll to position [804, 0]
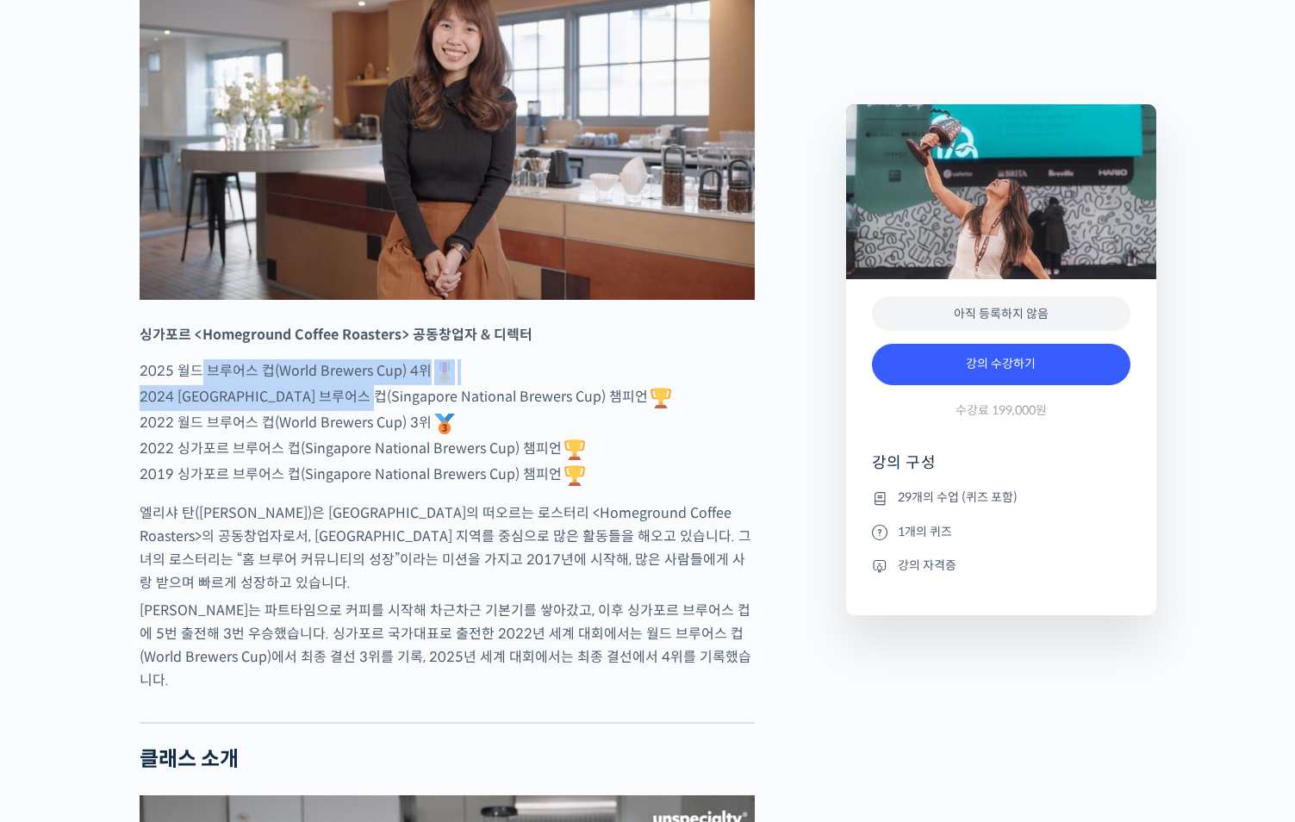
drag, startPoint x: 202, startPoint y: 439, endPoint x: 374, endPoint y: 471, distance: 175.4
click at [374, 471] on p "2025 월드 브루어스 컵(World Brewers Cup) 4위 2024 싱가포르 브루어스 컵(Singapore National Brewer…" at bounding box center [447, 423] width 615 height 129
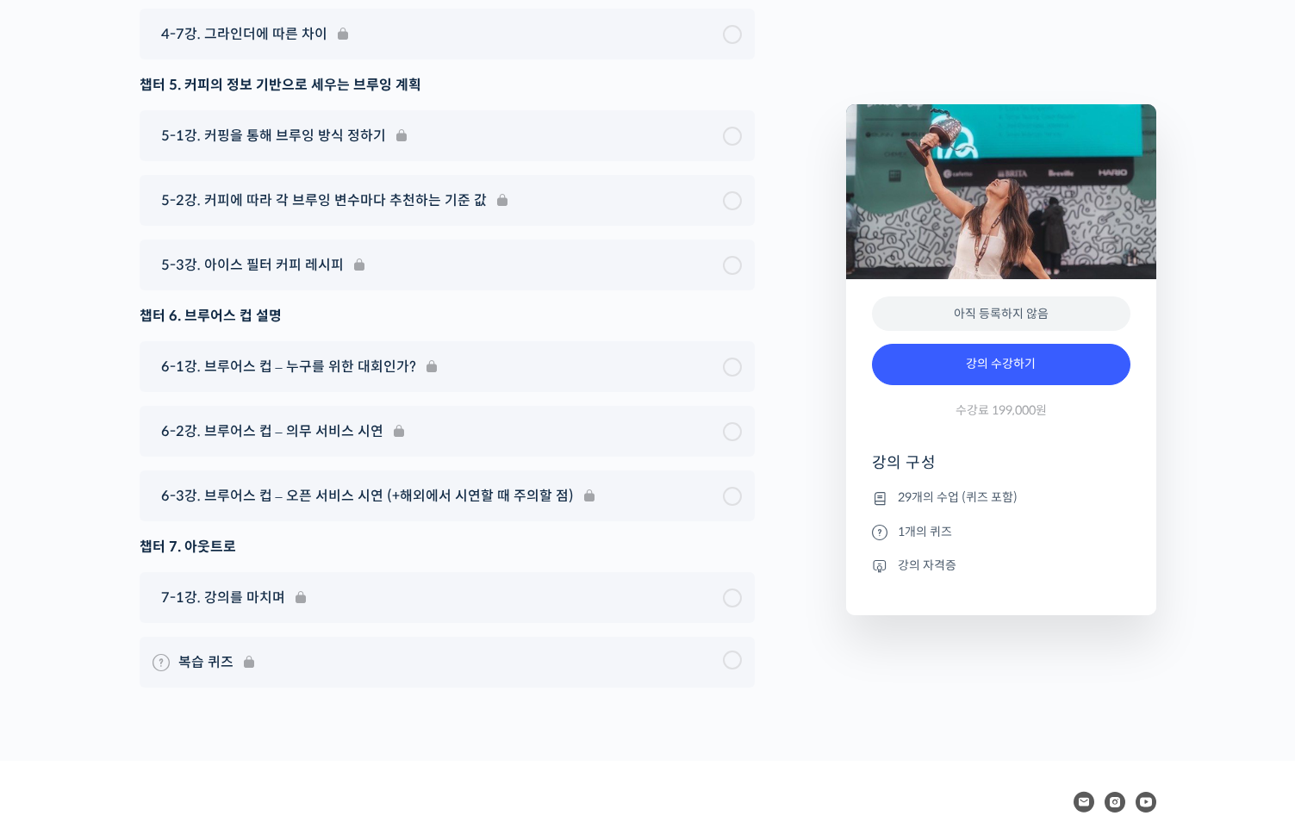
scroll to position [10186, 0]
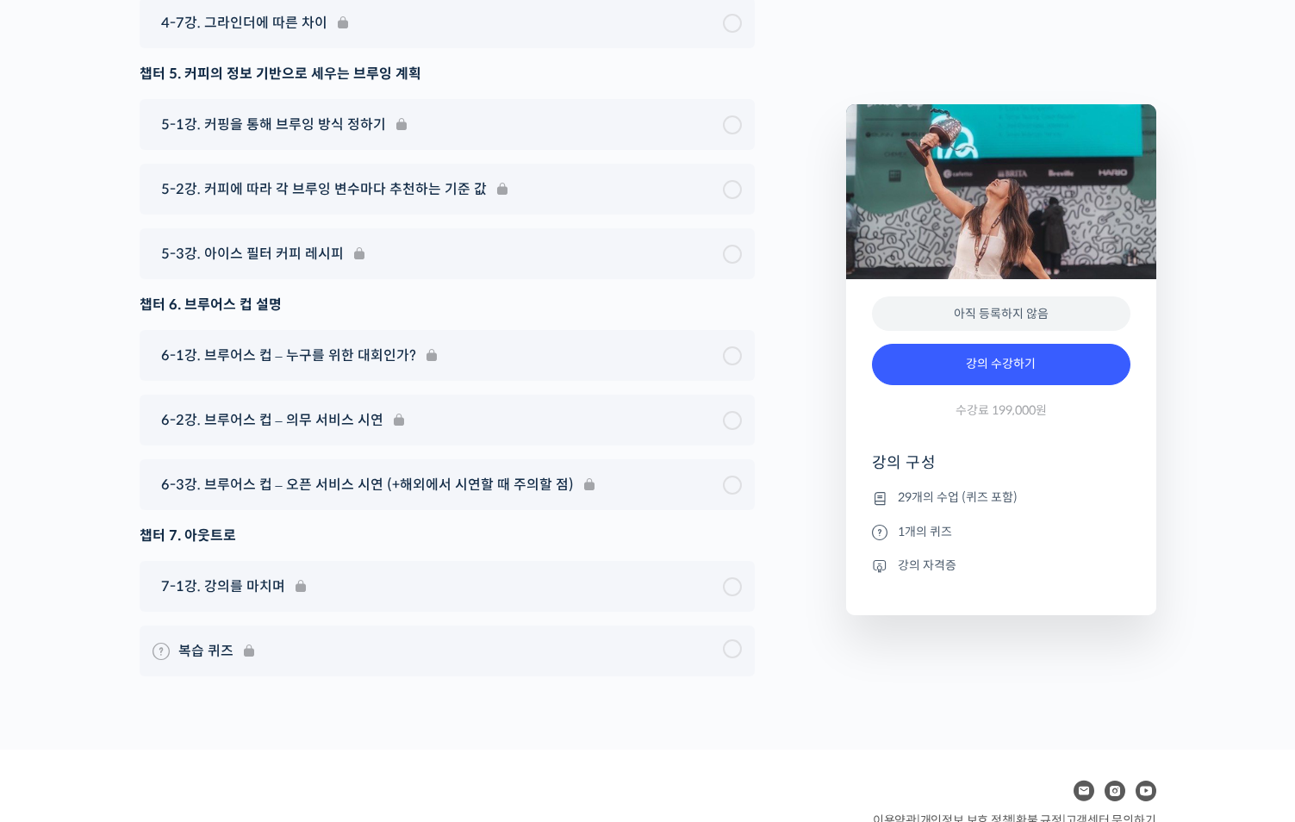
click at [908, 540] on li "1개의 퀴즈" at bounding box center [1001, 531] width 259 height 21
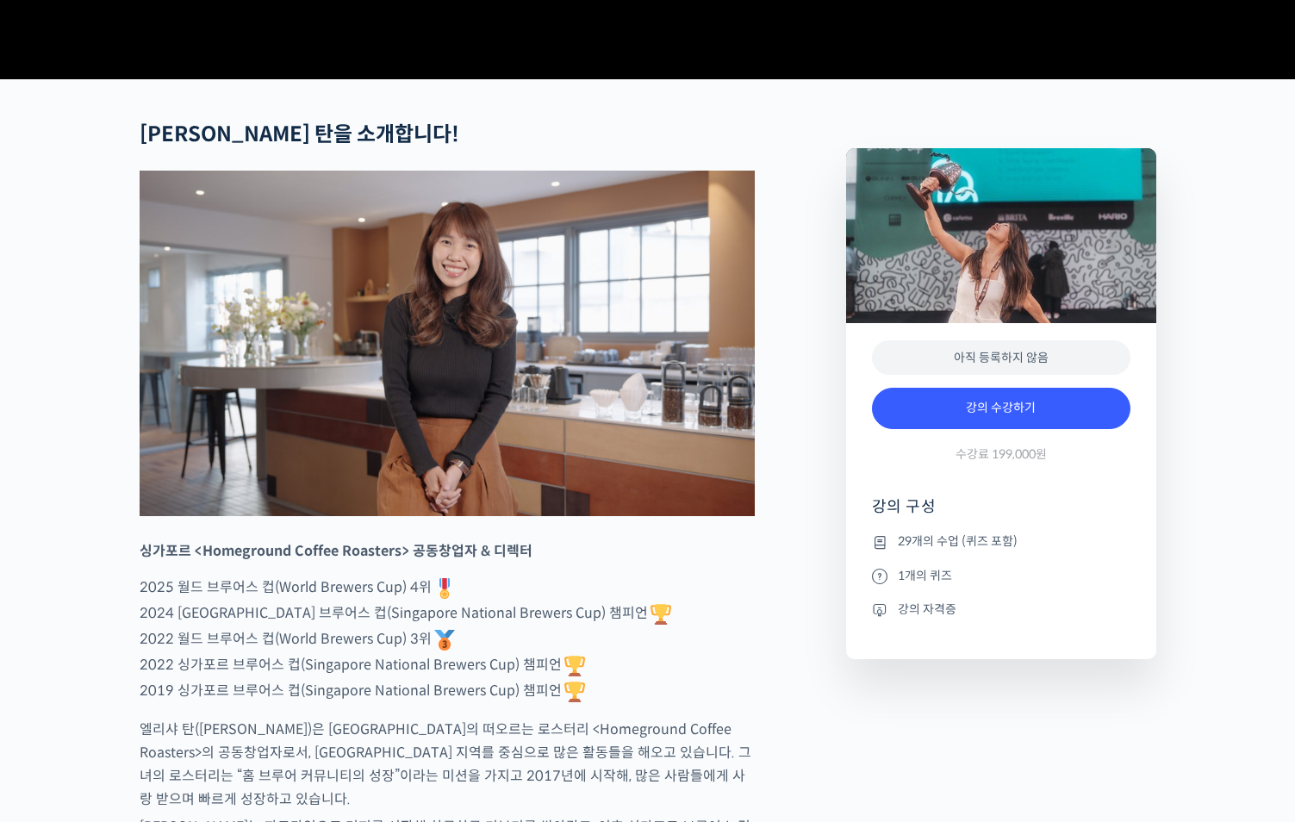
scroll to position [0, 0]
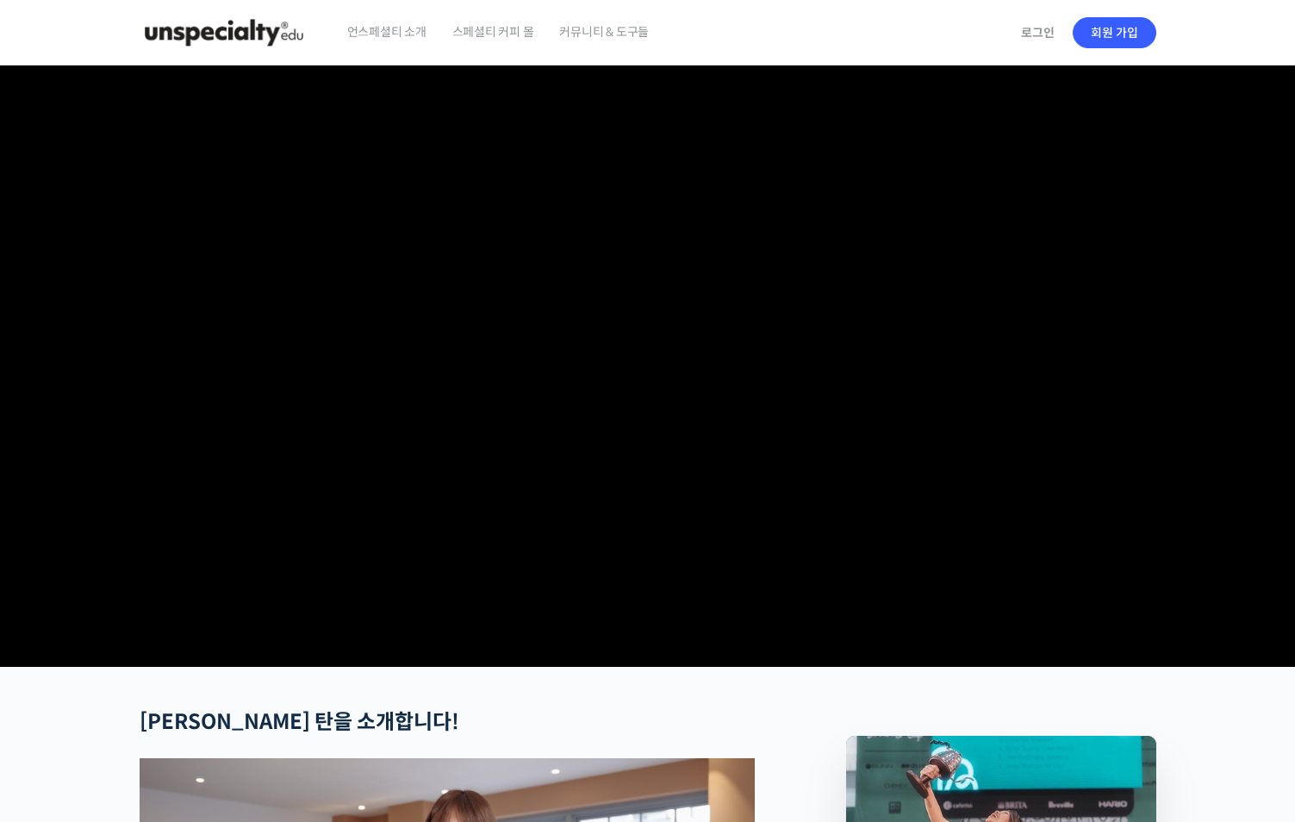
drag, startPoint x: 364, startPoint y: 325, endPoint x: 350, endPoint y: 316, distance: 16.3
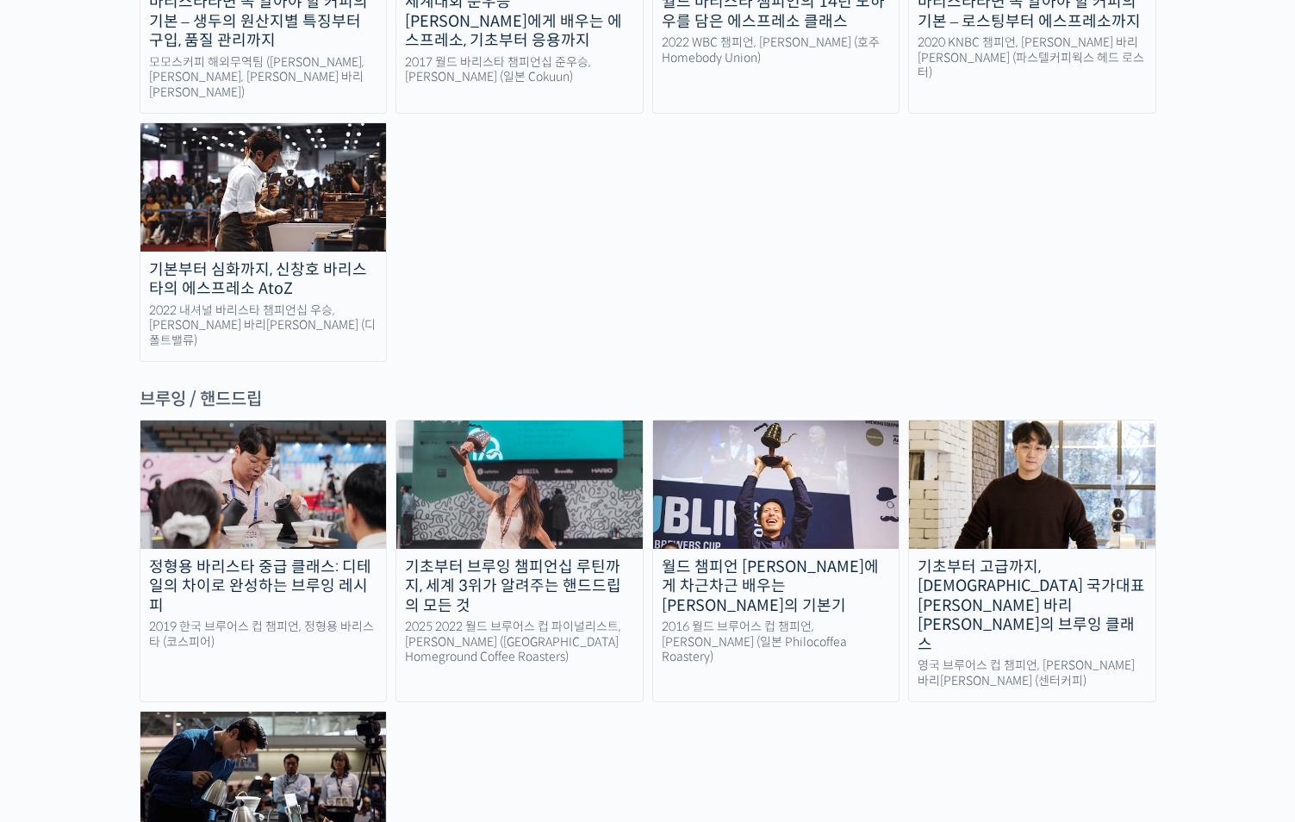
click at [715, 421] on img at bounding box center [776, 485] width 246 height 128
